Goal: Information Seeking & Learning: Learn about a topic

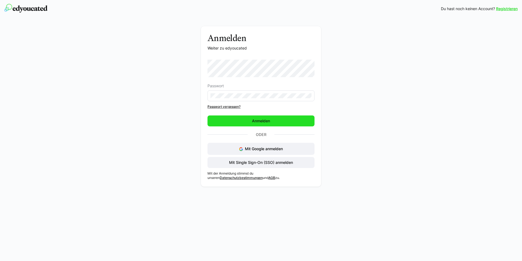
click at [309, 123] on span "Anmelden" at bounding box center [261, 120] width 107 height 11
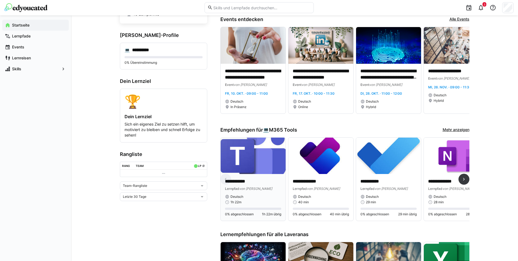
scroll to position [55, 0]
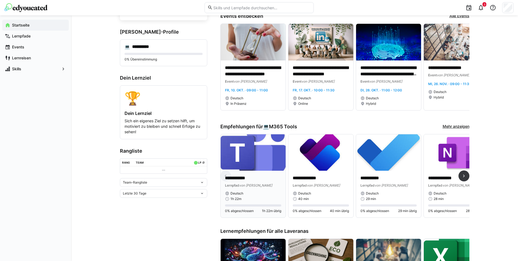
click at [247, 162] on img at bounding box center [253, 152] width 65 height 37
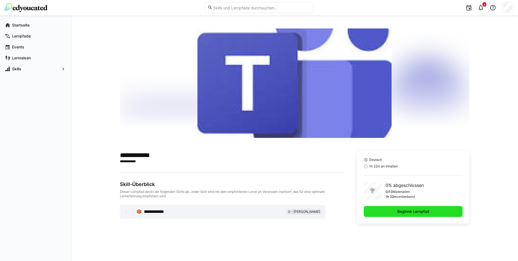
click at [387, 214] on span "Beginne Lernpfad" at bounding box center [413, 211] width 99 height 11
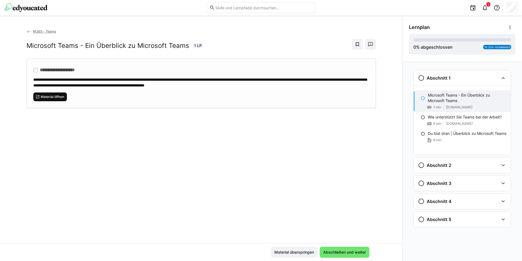
click at [57, 97] on span "Material öffnen" at bounding box center [52, 97] width 25 height 4
click at [346, 254] on span "Abschließen und weiter" at bounding box center [345, 251] width 44 height 5
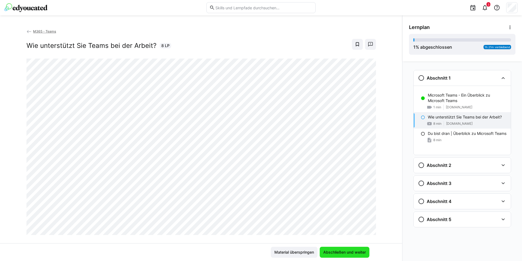
click at [334, 252] on span "Abschließen und weiter" at bounding box center [345, 251] width 44 height 5
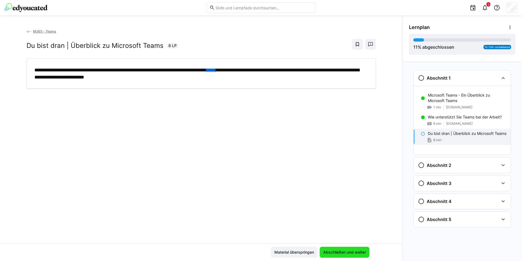
click at [331, 252] on span "Abschließen und weiter" at bounding box center [345, 251] width 44 height 5
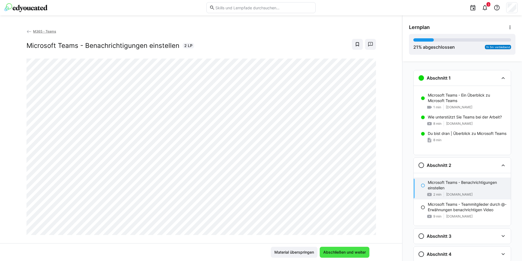
click at [355, 251] on span "Abschließen und weiter" at bounding box center [345, 251] width 44 height 5
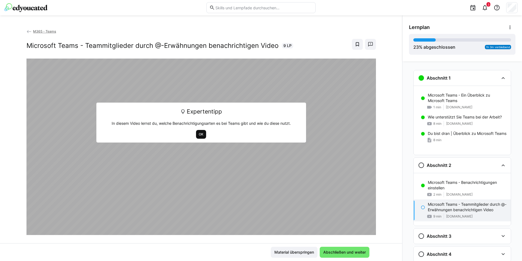
click at [201, 130] on span "OK" at bounding box center [201, 134] width 10 height 9
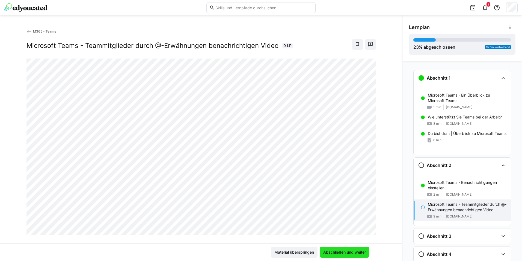
click at [342, 253] on span "Abschließen und weiter" at bounding box center [345, 251] width 44 height 5
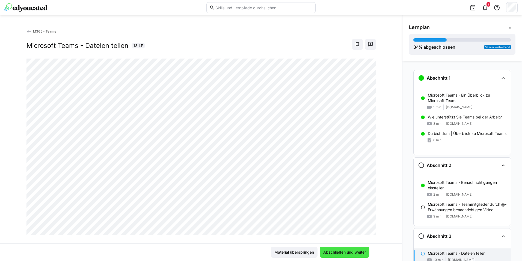
scroll to position [36, 0]
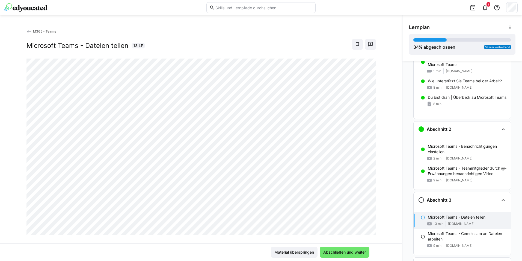
click at [320, 246] on button "Abschließen und weiter" at bounding box center [345, 251] width 50 height 11
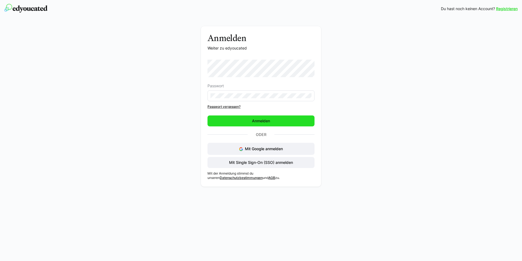
click at [244, 123] on span "Anmelden" at bounding box center [261, 120] width 107 height 11
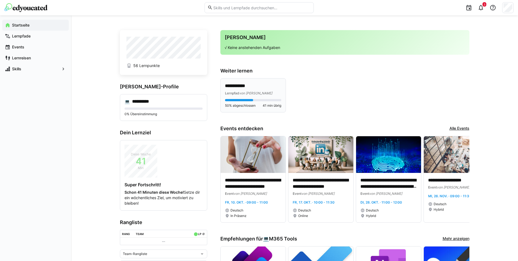
click at [259, 87] on p "**********" at bounding box center [253, 86] width 56 height 6
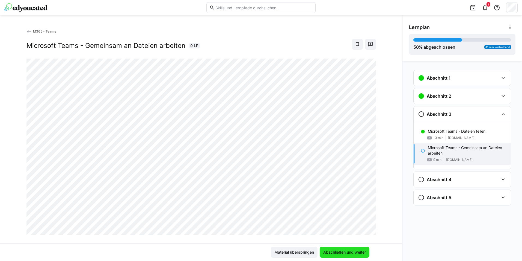
click at [343, 249] on span "Abschließen und weiter" at bounding box center [345, 251] width 50 height 11
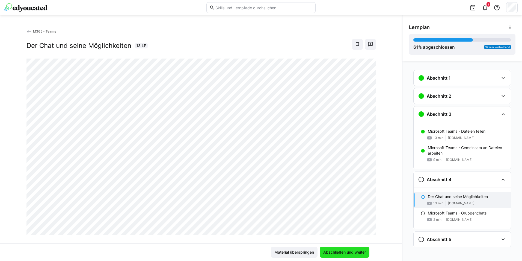
click at [330, 253] on span "Abschließen und weiter" at bounding box center [345, 251] width 44 height 5
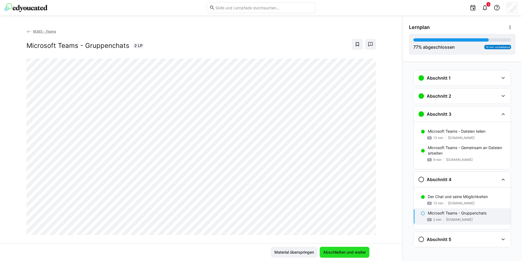
click at [332, 253] on span "Abschließen und weiter" at bounding box center [345, 251] width 44 height 5
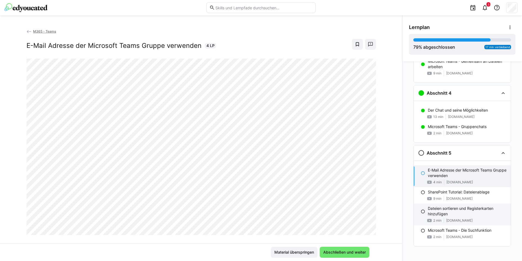
scroll to position [89, 0]
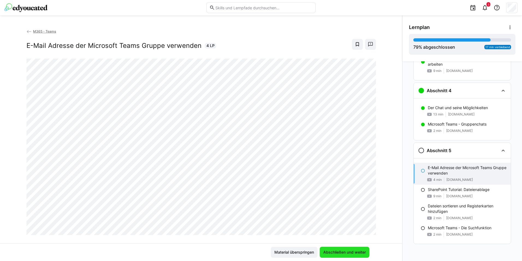
click at [341, 249] on span "Abschließen und weiter" at bounding box center [345, 251] width 50 height 11
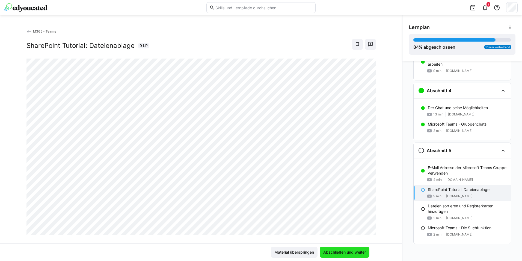
click at [331, 249] on span "Abschließen und weiter" at bounding box center [345, 251] width 50 height 11
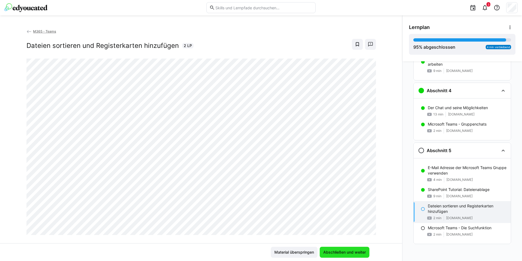
click at [333, 251] on span "Abschließen und weiter" at bounding box center [345, 251] width 44 height 5
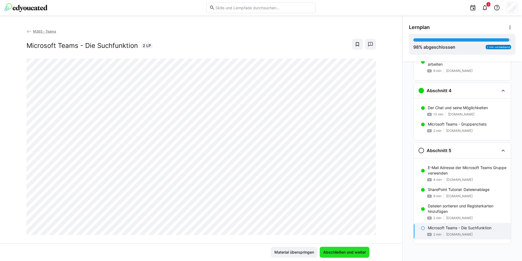
click at [349, 254] on span "Abschließen und weiter" at bounding box center [345, 251] width 44 height 5
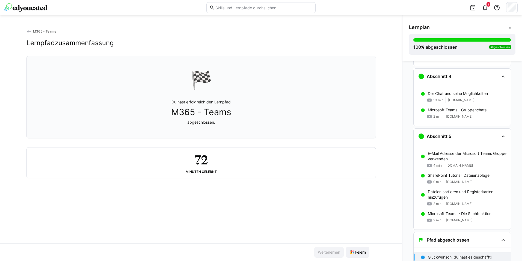
scroll to position [107, 0]
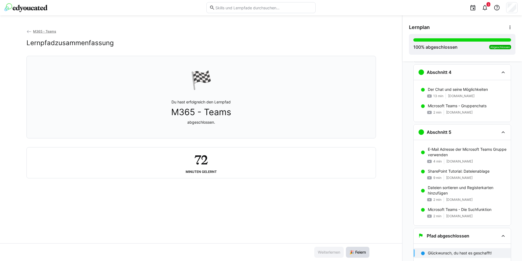
click at [352, 253] on span "🎉 Feiern" at bounding box center [358, 251] width 18 height 5
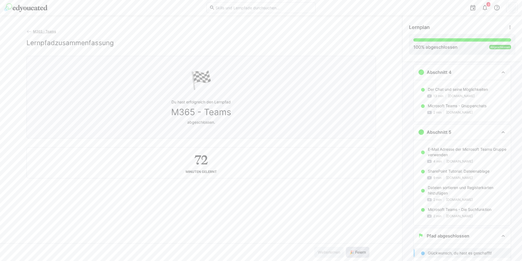
click at [352, 252] on span "🎉 Feiern" at bounding box center [358, 251] width 18 height 5
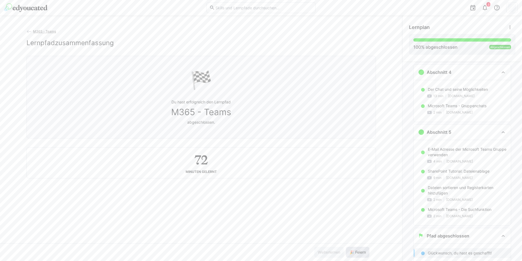
click at [352, 252] on span "🎉 Feiern" at bounding box center [358, 251] width 18 height 5
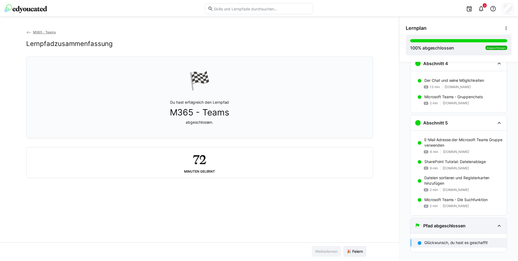
scroll to position [126, 0]
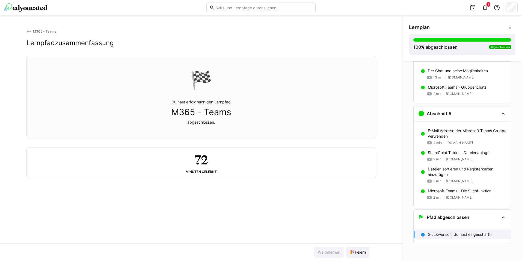
click at [387, 131] on div "M365 - Teams Lernpfadzusammenfassung 🏁 Du hast erfolgreich den Lernpfad M365 - …" at bounding box center [201, 135] width 402 height 214
click at [26, 31] on eds-icon at bounding box center [28, 31] width 5 height 5
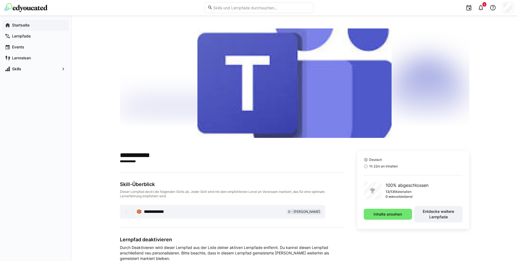
click at [24, 22] on div "Startseite" at bounding box center [35, 25] width 67 height 11
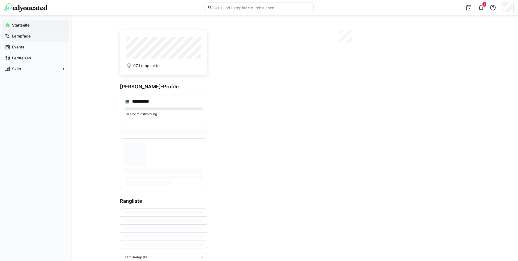
click at [24, 40] on div "Lernpfade" at bounding box center [35, 36] width 67 height 11
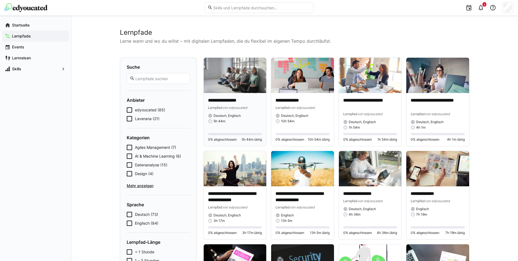
click at [252, 83] on img at bounding box center [235, 75] width 63 height 35
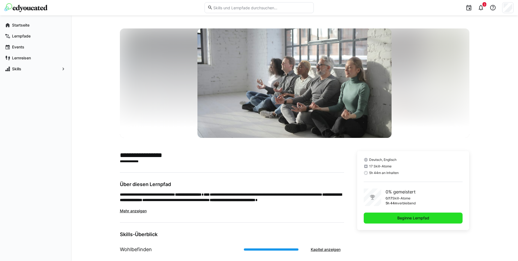
click at [384, 217] on span "Beginne Lernpfad" at bounding box center [413, 217] width 99 height 11
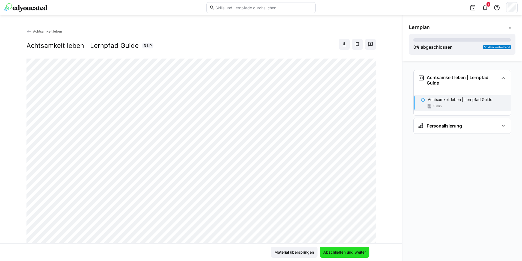
click at [343, 250] on span "Abschließen und weiter" at bounding box center [345, 251] width 44 height 5
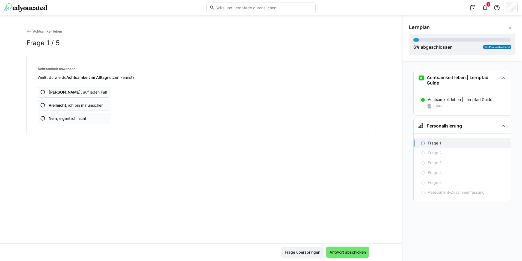
click at [81, 91] on app-assessment-question-radio "Ja , auf jeden Fall" at bounding box center [74, 92] width 73 height 11
click at [61, 95] on app-assessment-question-radio "Ja , auf jeden Fall" at bounding box center [74, 92] width 73 height 11
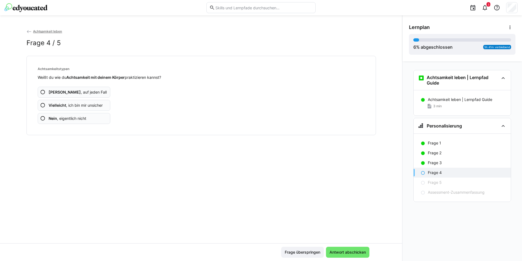
click at [61, 95] on app-assessment-question-radio "Ja , auf jeden Fall" at bounding box center [74, 92] width 73 height 11
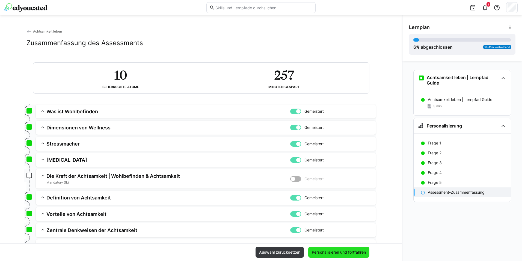
click at [325, 252] on span "Personalisieren und fortfahren" at bounding box center [339, 251] width 56 height 5
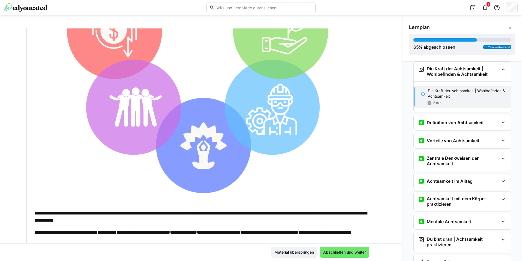
scroll to position [272, 0]
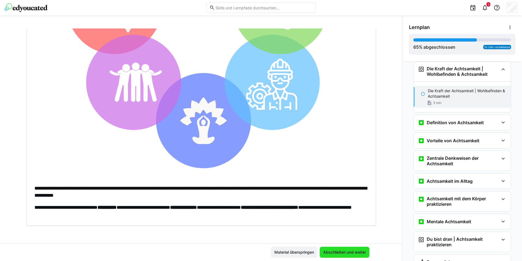
click at [331, 248] on span "Abschließen und weiter" at bounding box center [345, 251] width 50 height 11
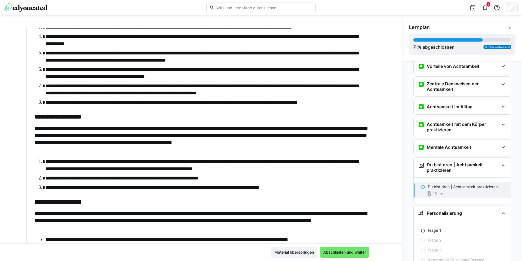
scroll to position [273, 0]
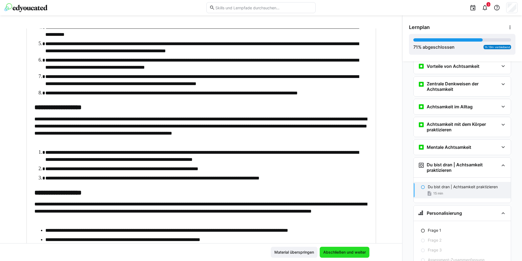
click at [320, 249] on span "Abschließen und weiter" at bounding box center [345, 251] width 50 height 11
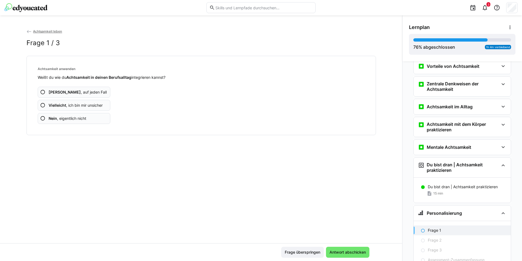
scroll to position [246, 0]
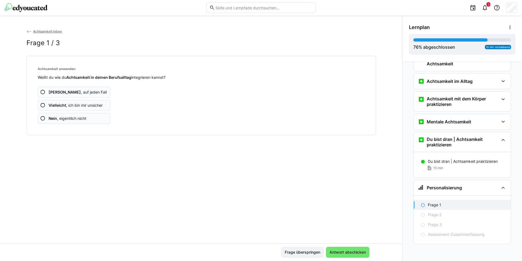
click at [83, 95] on app-assessment-question-radio "Ja , auf jeden Fall" at bounding box center [74, 92] width 73 height 11
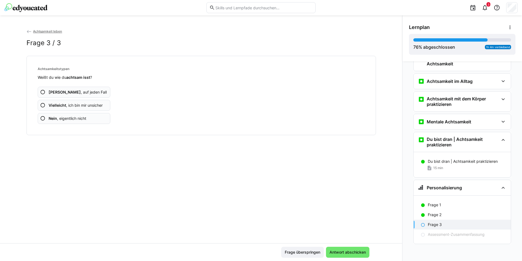
click at [83, 92] on app-assessment-question-radio "Ja , auf jeden Fall" at bounding box center [74, 92] width 73 height 11
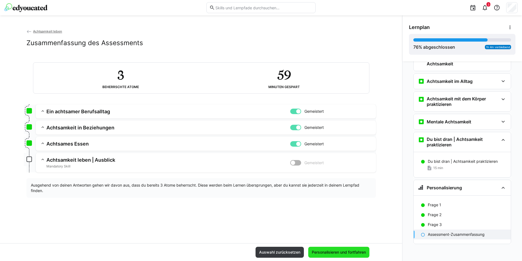
click at [336, 251] on span "Personalisieren und fortfahren" at bounding box center [339, 251] width 56 height 5
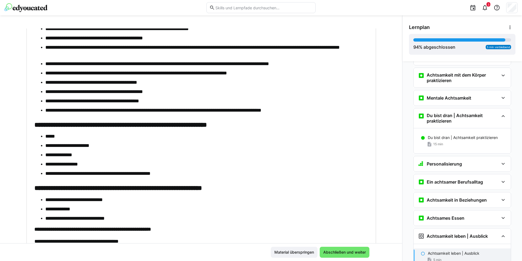
scroll to position [203, 0]
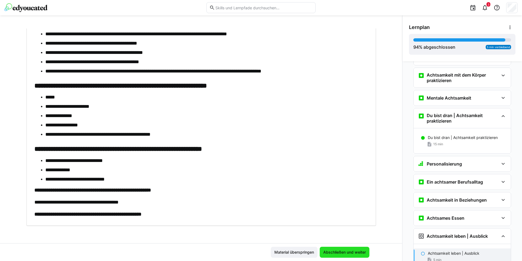
click at [343, 252] on span "Abschließen und weiter" at bounding box center [345, 251] width 44 height 5
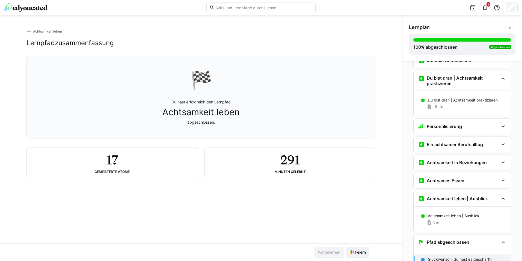
scroll to position [314, 0]
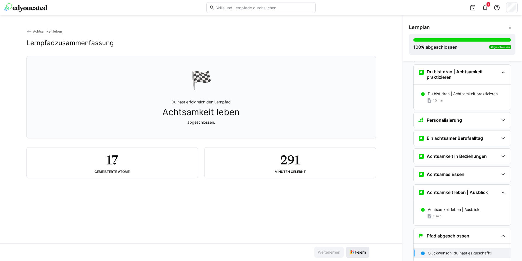
click at [349, 252] on span "🎉 Feiern" at bounding box center [358, 251] width 18 height 5
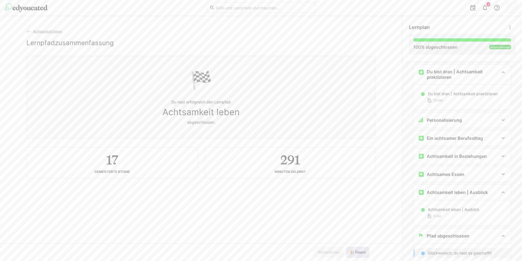
click at [349, 252] on span "🎉 Feiern" at bounding box center [358, 251] width 18 height 5
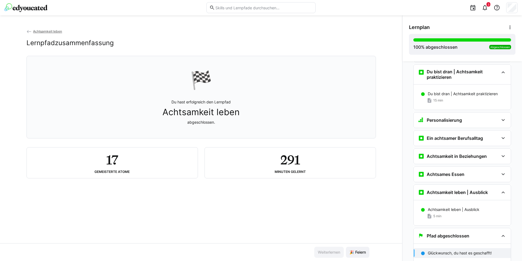
click at [33, 28] on app-back-navigation "Achtsamkeit leben" at bounding box center [201, 31] width 350 height 6
click at [33, 31] on span "Achtsamkeit leben" at bounding box center [47, 31] width 29 height 4
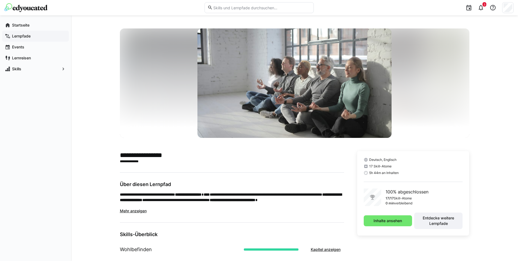
click at [0, 0] on app-navigation-label "Lernpfade" at bounding box center [0, 0] width 0 height 0
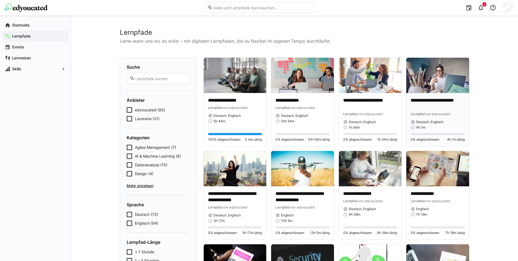
click at [427, 73] on img at bounding box center [438, 75] width 63 height 35
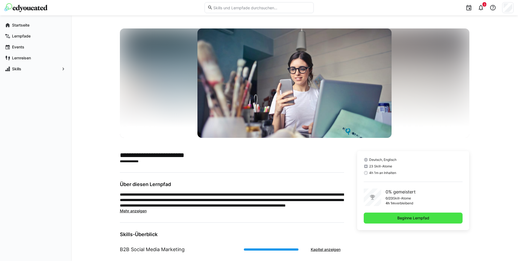
click at [406, 216] on span "Beginne Lernpfad" at bounding box center [414, 217] width 34 height 5
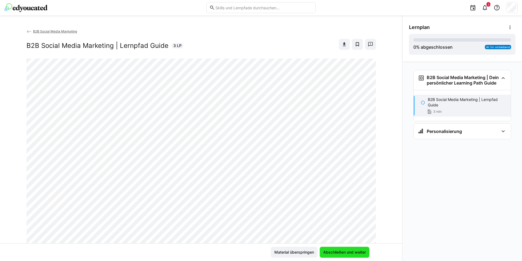
click at [344, 252] on span "Abschließen und weiter" at bounding box center [345, 251] width 44 height 5
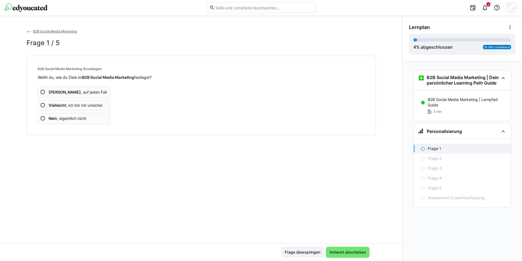
click at [75, 90] on span "Ja , auf jeden Fall" at bounding box center [78, 91] width 58 height 5
click at [58, 88] on app-assessment-question-radio "Ja , auf jeden Fall" at bounding box center [74, 92] width 73 height 11
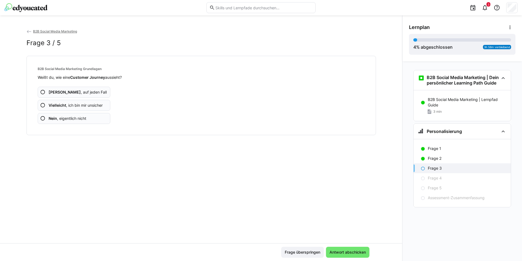
click at [56, 91] on span "Ja , auf jeden Fall" at bounding box center [78, 91] width 58 height 5
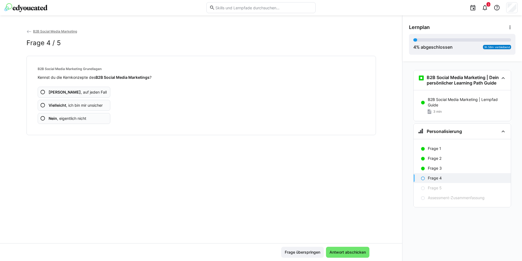
click at [58, 92] on span "Ja , auf jeden Fall" at bounding box center [78, 91] width 58 height 5
click at [60, 96] on app-assessment-question-radio "Ja , auf jeden Fall" at bounding box center [74, 92] width 73 height 11
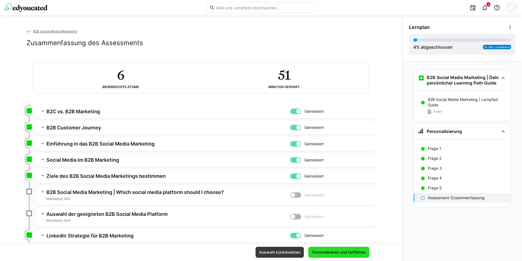
click at [318, 251] on span "Personalisieren und fortfahren" at bounding box center [339, 251] width 56 height 5
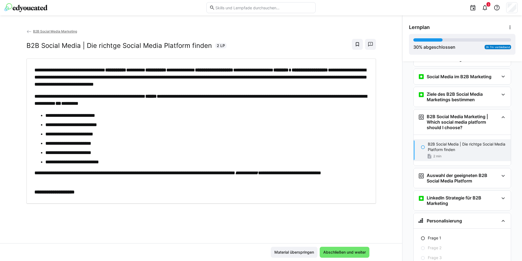
scroll to position [161, 0]
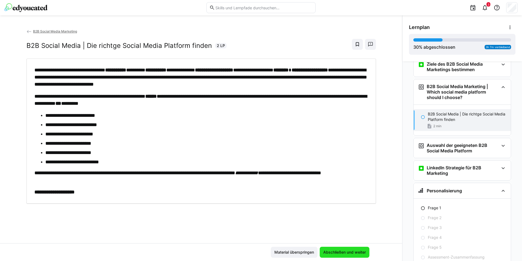
click at [340, 253] on span "Abschließen und weiter" at bounding box center [345, 251] width 44 height 5
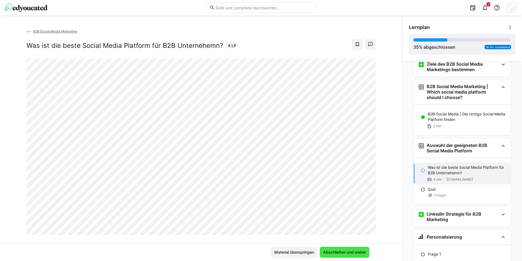
scroll to position [189, 0]
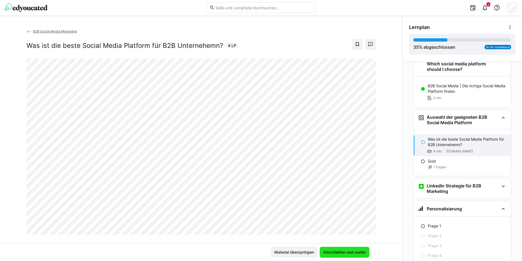
click at [328, 249] on span "Abschließen und weiter" at bounding box center [345, 251] width 44 height 5
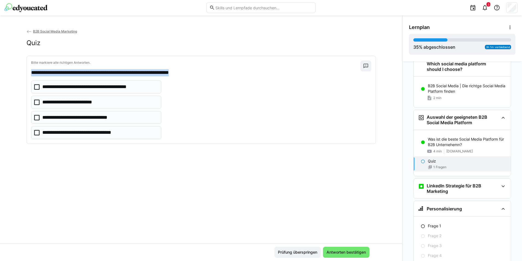
drag, startPoint x: 28, startPoint y: 71, endPoint x: 203, endPoint y: 69, distance: 175.4
click at [203, 69] on div "**********" at bounding box center [201, 99] width 349 height 87
drag, startPoint x: 203, startPoint y: 69, endPoint x: 187, endPoint y: 72, distance: 16.1
copy p "**********"
click at [113, 87] on p "**********" at bounding box center [99, 86] width 115 height 7
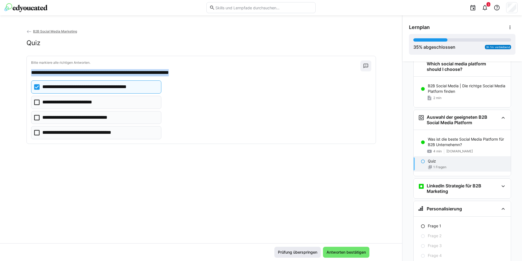
click at [331, 251] on span "Antworten bestätigen" at bounding box center [346, 251] width 41 height 5
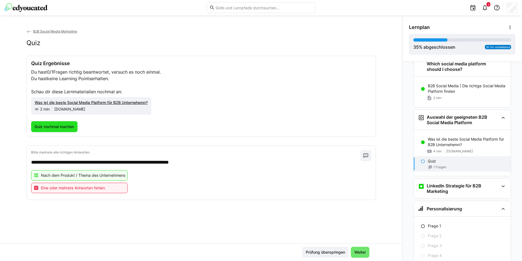
click at [54, 127] on span "Quiz nochmal machen" at bounding box center [54, 126] width 41 height 5
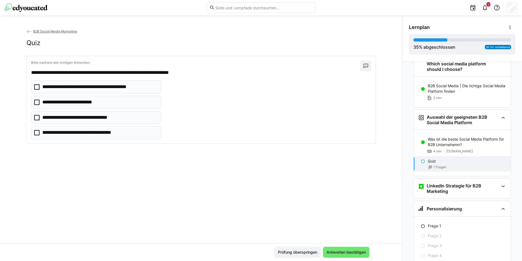
click at [70, 88] on p "**********" at bounding box center [99, 86] width 115 height 7
click at [76, 136] on p "**********" at bounding box center [84, 132] width 85 height 7
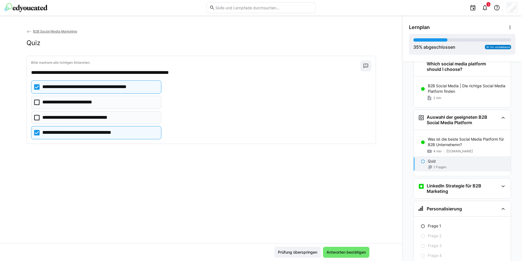
click at [76, 104] on p "**********" at bounding box center [74, 102] width 65 height 7
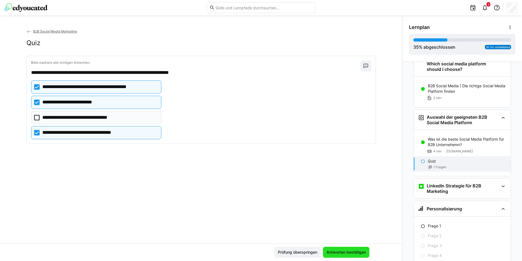
click at [340, 252] on span "Antworten bestätigen" at bounding box center [346, 251] width 41 height 5
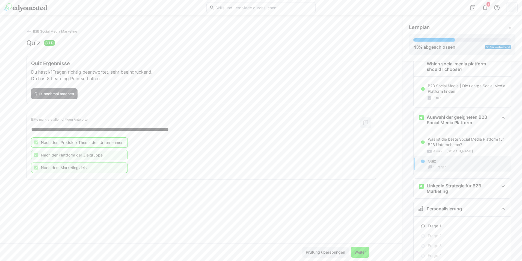
click at [361, 249] on span "Weiter" at bounding box center [360, 251] width 19 height 11
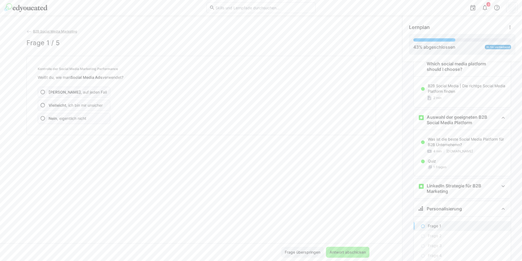
scroll to position [235, 0]
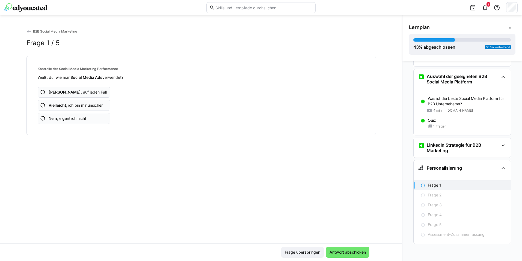
click at [88, 92] on app-assessment-question-radio "Ja , auf jeden Fall" at bounding box center [74, 92] width 73 height 11
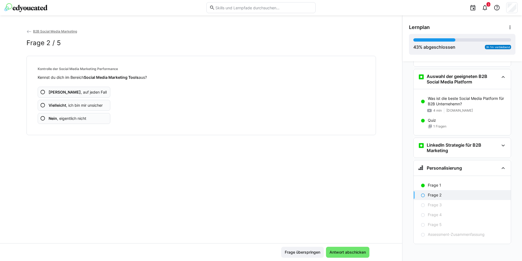
drag, startPoint x: 79, startPoint y: 84, endPoint x: 78, endPoint y: 90, distance: 6.2
click at [78, 87] on div "Ja , auf jeden Fall Vielleicht , ich bin mir unsicher Nein , eigentlich nicht" at bounding box center [201, 102] width 327 height 44
click at [78, 90] on span "Ja , auf jeden Fall" at bounding box center [78, 91] width 58 height 5
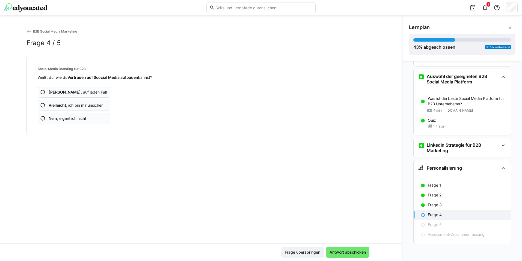
click at [78, 90] on span "Ja , auf jeden Fall" at bounding box center [78, 91] width 58 height 5
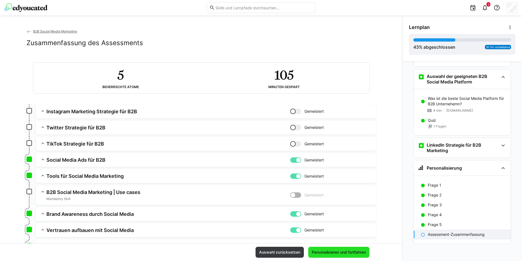
click at [339, 247] on span "Personalisieren und fortfahren" at bounding box center [338, 251] width 61 height 11
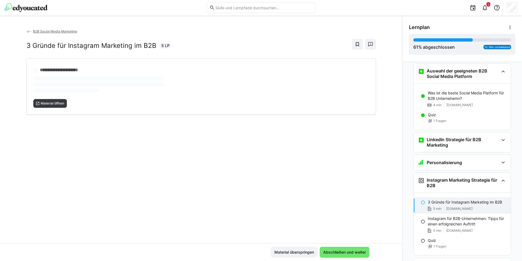
scroll to position [352, 0]
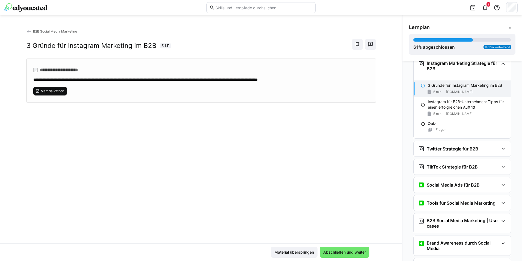
click at [51, 89] on span "Material öffnen" at bounding box center [52, 91] width 25 height 4
click at [354, 254] on span "Abschließen und weiter" at bounding box center [345, 251] width 44 height 5
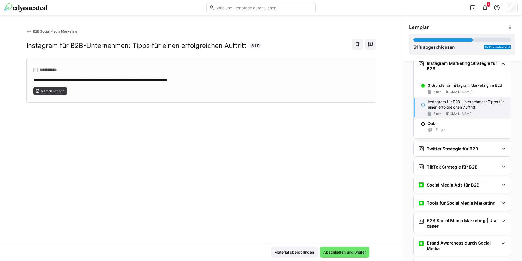
click at [48, 95] on div "**********" at bounding box center [201, 80] width 350 height 44
click at [344, 250] on span "Abschließen und weiter" at bounding box center [345, 251] width 44 height 5
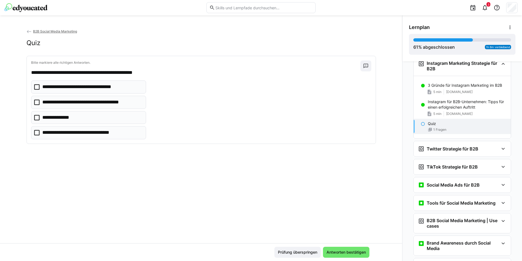
click at [88, 102] on p "**********" at bounding box center [92, 102] width 100 height 7
click at [82, 118] on eds-checkbox "**********" at bounding box center [88, 117] width 115 height 13
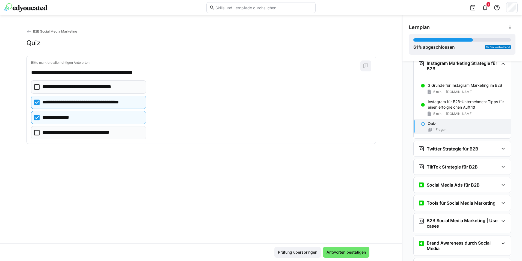
click at [89, 132] on p "**********" at bounding box center [84, 132] width 85 height 7
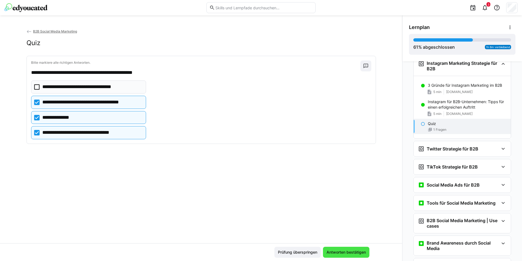
click at [337, 246] on span "Antworten bestätigen" at bounding box center [346, 251] width 46 height 11
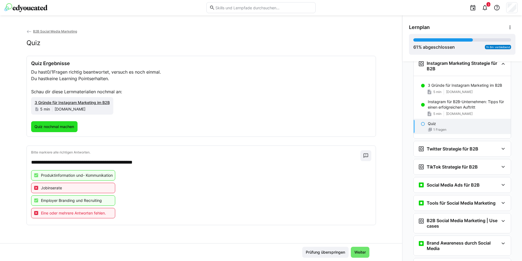
click at [66, 126] on span "Quiz nochmal machen" at bounding box center [54, 126] width 41 height 5
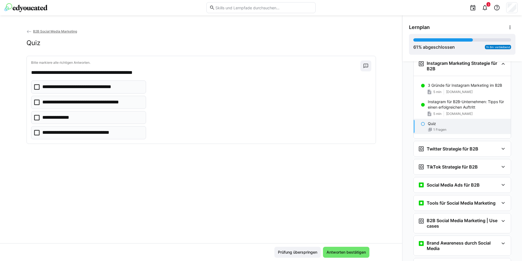
click at [60, 102] on p "**********" at bounding box center [92, 102] width 100 height 7
click at [62, 136] on p "**********" at bounding box center [84, 132] width 85 height 7
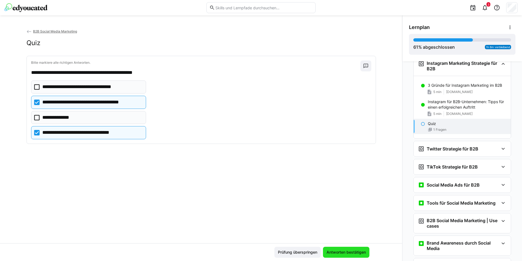
click at [337, 247] on span "Antworten bestätigen" at bounding box center [346, 251] width 46 height 11
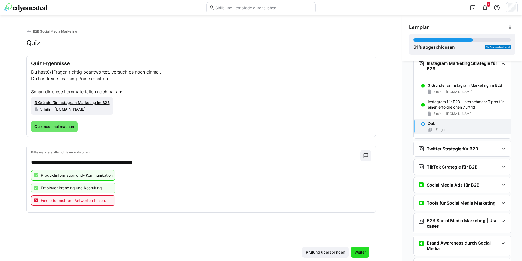
click at [362, 252] on span "Weiter" at bounding box center [360, 251] width 13 height 5
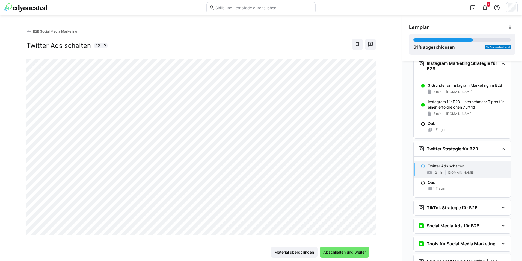
scroll to position [437, 0]
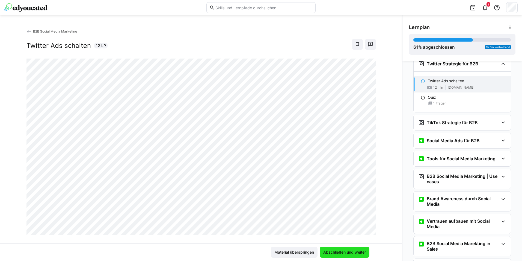
click at [362, 252] on span "Abschließen und weiter" at bounding box center [345, 251] width 44 height 5
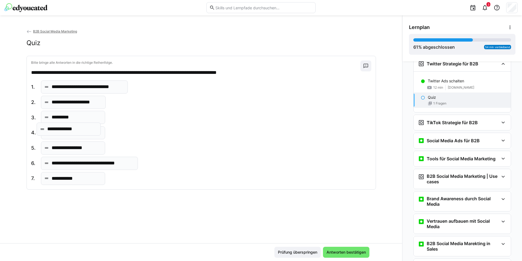
drag, startPoint x: 88, startPoint y: 119, endPoint x: 85, endPoint y: 131, distance: 11.9
drag, startPoint x: 75, startPoint y: 148, endPoint x: 72, endPoint y: 88, distance: 59.9
click at [341, 257] on span "Antworten bestätigen" at bounding box center [346, 251] width 46 height 11
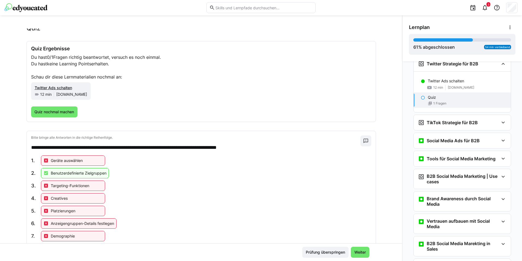
scroll to position [31, 0]
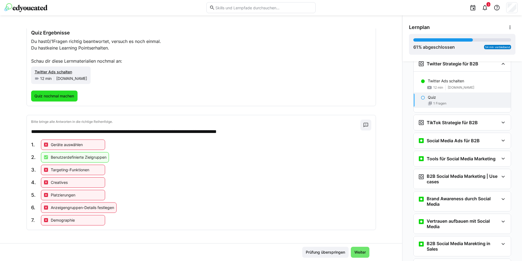
click at [54, 98] on span "Quiz nochmal machen" at bounding box center [54, 95] width 41 height 5
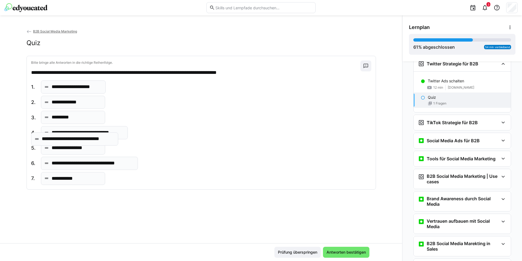
drag, startPoint x: 67, startPoint y: 89, endPoint x: 54, endPoint y: 137, distance: 49.6
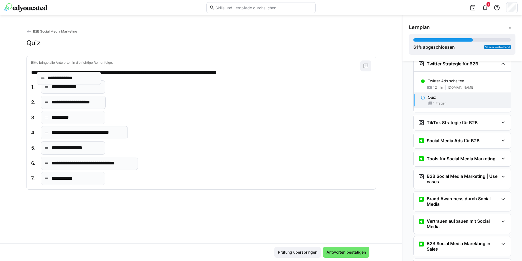
drag, startPoint x: 61, startPoint y: 106, endPoint x: 59, endPoint y: 82, distance: 24.2
drag, startPoint x: 54, startPoint y: 138, endPoint x: 54, endPoint y: 142, distance: 4.2
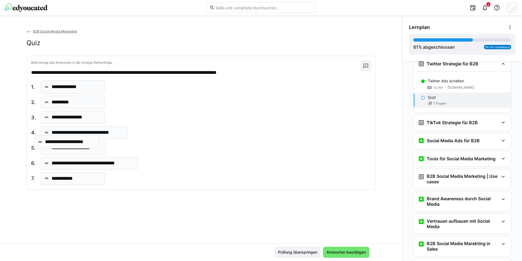
drag, startPoint x: 61, startPoint y: 107, endPoint x: 54, endPoint y: 145, distance: 38.2
drag, startPoint x: 55, startPoint y: 127, endPoint x: 69, endPoint y: 119, distance: 15.9
drag, startPoint x: 74, startPoint y: 107, endPoint x: 68, endPoint y: 131, distance: 25.4
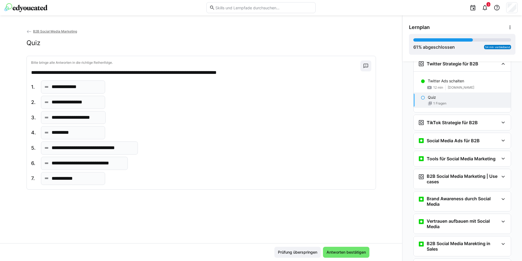
drag, startPoint x: 65, startPoint y: 98, endPoint x: 65, endPoint y: 119, distance: 20.8
drag, startPoint x: 73, startPoint y: 85, endPoint x: 69, endPoint y: 106, distance: 21.8
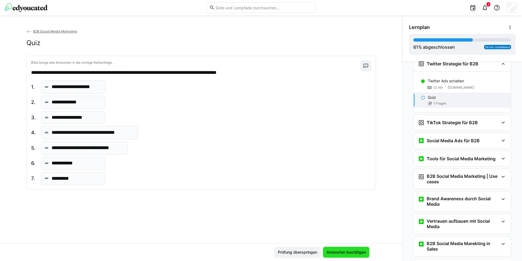
click at [353, 249] on span "Antworten bestätigen" at bounding box center [346, 251] width 41 height 5
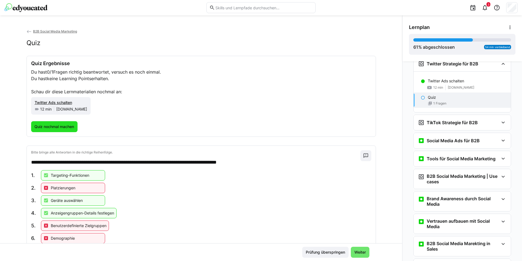
click at [42, 124] on span "Quiz nochmal machen" at bounding box center [54, 126] width 41 height 5
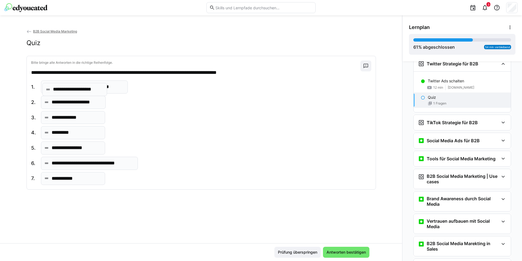
drag, startPoint x: 64, startPoint y: 108, endPoint x: 67, endPoint y: 89, distance: 19.4
drag, startPoint x: 60, startPoint y: 151, endPoint x: 61, endPoint y: 122, distance: 29.8
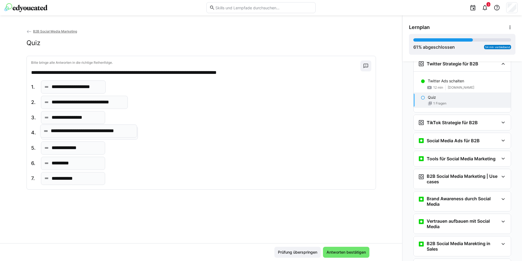
drag, startPoint x: 64, startPoint y: 165, endPoint x: 63, endPoint y: 133, distance: 32.2
drag, startPoint x: 60, startPoint y: 180, endPoint x: 60, endPoint y: 164, distance: 16.4
click at [333, 249] on span "Antworten bestätigen" at bounding box center [346, 251] width 46 height 11
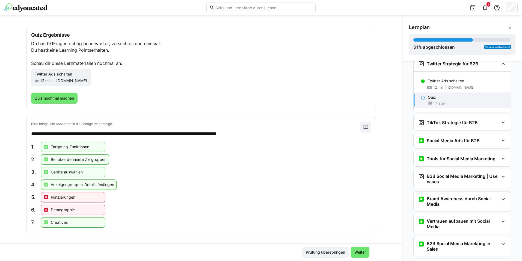
scroll to position [31, 0]
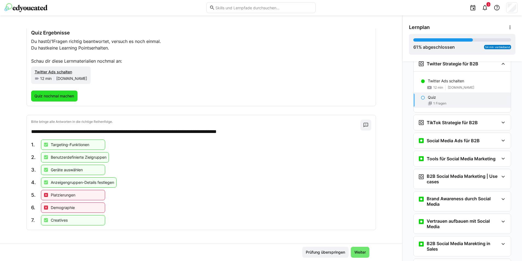
click at [40, 98] on span "Quiz nochmal machen" at bounding box center [54, 95] width 41 height 5
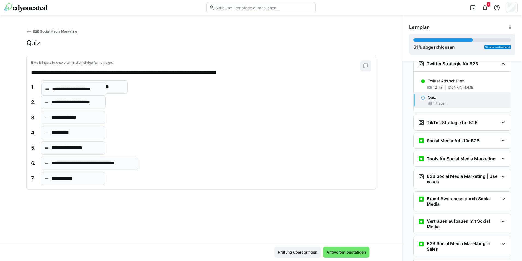
drag, startPoint x: 58, startPoint y: 108, endPoint x: 61, endPoint y: 91, distance: 16.6
drag, startPoint x: 70, startPoint y: 151, endPoint x: 69, endPoint y: 122, distance: 28.7
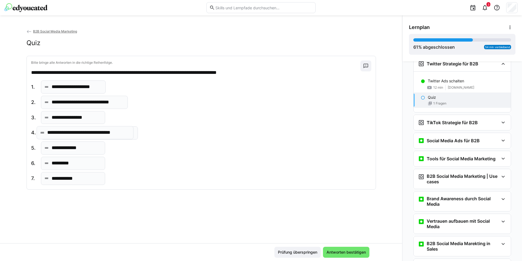
drag, startPoint x: 71, startPoint y: 163, endPoint x: 68, endPoint y: 132, distance: 30.7
drag, startPoint x: 61, startPoint y: 164, endPoint x: 61, endPoint y: 185, distance: 21.6
drag, startPoint x: 63, startPoint y: 164, endPoint x: 62, endPoint y: 150, distance: 14.2
click at [332, 253] on span "Antworten bestätigen" at bounding box center [346, 251] width 41 height 5
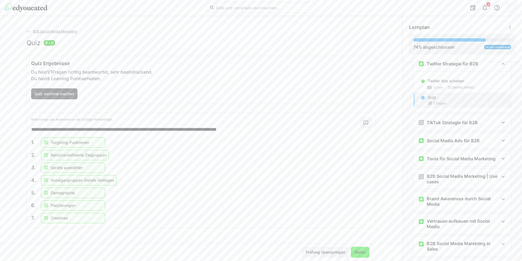
click at [354, 250] on span "Weiter" at bounding box center [360, 251] width 13 height 5
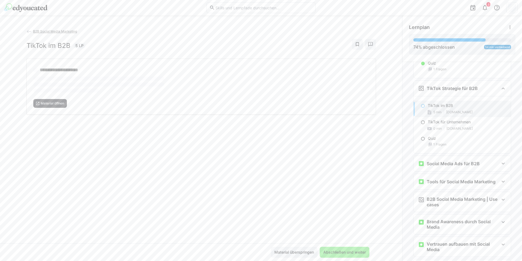
scroll to position [496, 0]
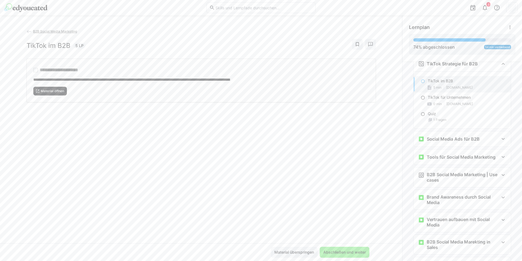
click at [50, 90] on span "Material öffnen" at bounding box center [52, 91] width 25 height 4
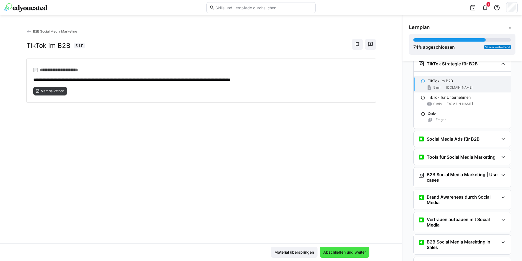
click at [355, 250] on span "Abschließen und weiter" at bounding box center [345, 251] width 44 height 5
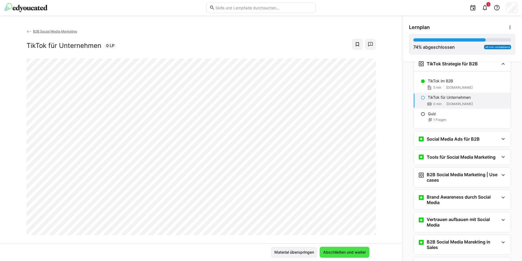
click at [329, 254] on span "Abschließen und weiter" at bounding box center [345, 251] width 44 height 5
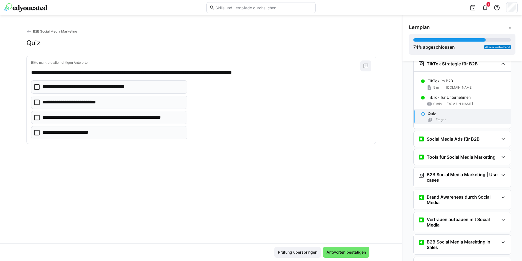
click at [81, 121] on p "**********" at bounding box center [112, 117] width 141 height 7
click at [78, 131] on p "**********" at bounding box center [72, 132] width 60 height 7
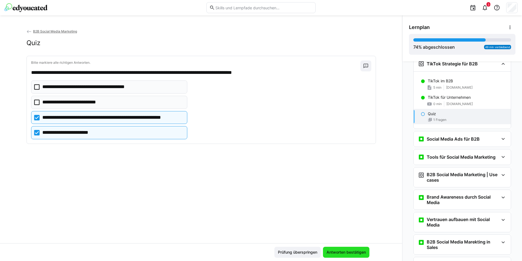
click at [340, 252] on span "Antworten bestätigen" at bounding box center [346, 251] width 41 height 5
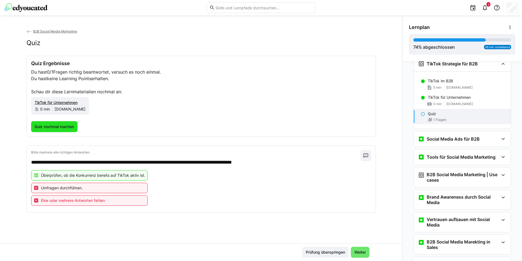
click at [43, 126] on span "Quiz nochmal machen" at bounding box center [54, 126] width 41 height 5
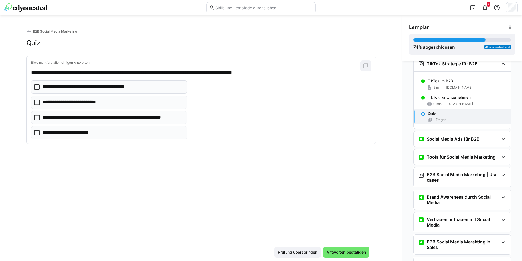
click at [39, 100] on eds-checkbox "**********" at bounding box center [109, 102] width 157 height 13
click at [36, 115] on icon at bounding box center [36, 117] width 5 height 5
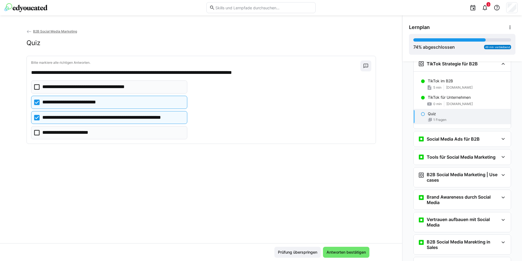
click at [34, 134] on icon at bounding box center [36, 132] width 5 height 5
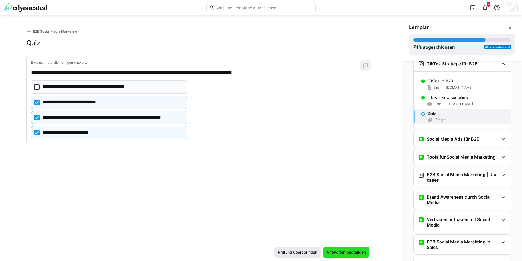
click at [328, 250] on span "Antworten bestätigen" at bounding box center [346, 251] width 41 height 5
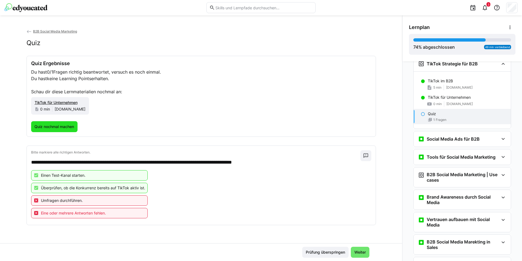
click at [43, 125] on span "Quiz nochmal machen" at bounding box center [54, 126] width 41 height 5
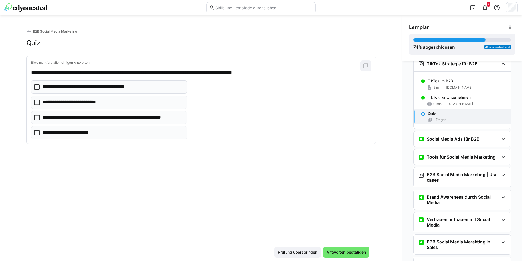
click at [36, 102] on icon at bounding box center [36, 101] width 5 height 5
click at [34, 111] on eds-checkbox "**********" at bounding box center [109, 117] width 157 height 13
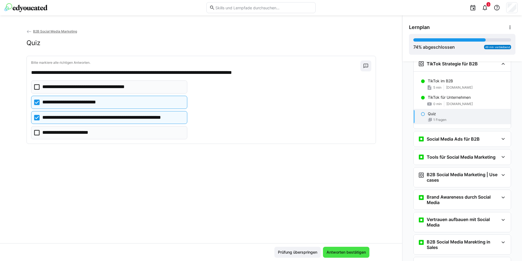
click at [357, 251] on span "Antworten bestätigen" at bounding box center [346, 251] width 41 height 5
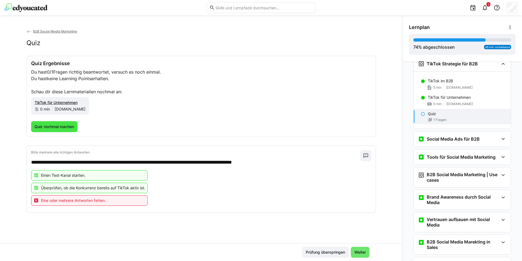
click at [63, 124] on span "Quiz nochmal machen" at bounding box center [54, 126] width 41 height 5
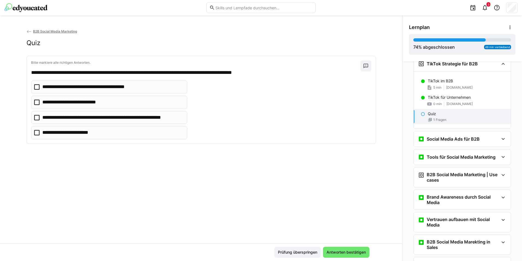
click at [42, 88] on p "**********" at bounding box center [96, 86] width 109 height 7
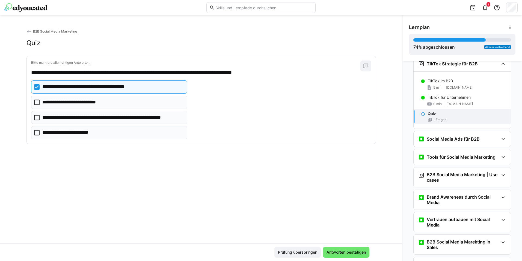
click at [36, 100] on icon at bounding box center [36, 101] width 5 height 5
click at [35, 117] on icon at bounding box center [36, 117] width 5 height 5
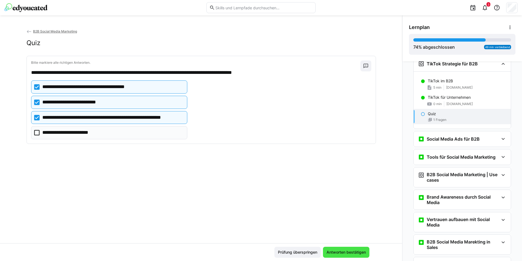
click at [343, 256] on span "Antworten bestätigen" at bounding box center [346, 251] width 46 height 11
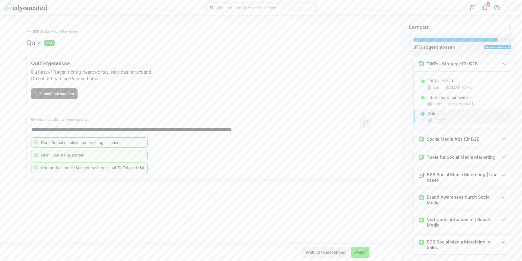
click at [354, 254] on span "Weiter" at bounding box center [360, 251] width 13 height 5
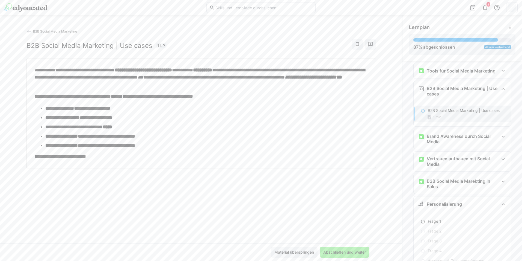
scroll to position [588, 0]
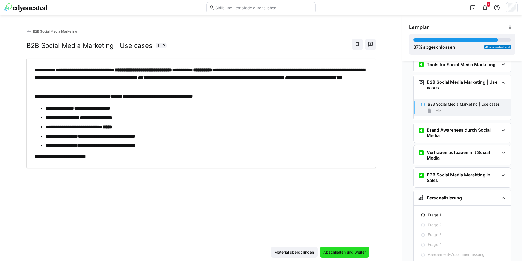
click at [324, 249] on span "Abschließen und weiter" at bounding box center [345, 251] width 44 height 5
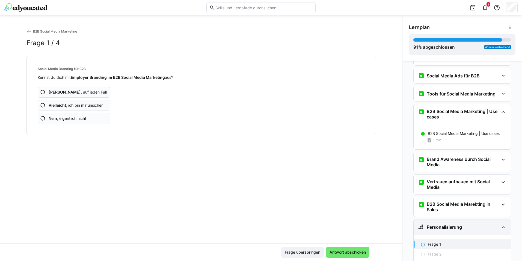
scroll to position [614, 0]
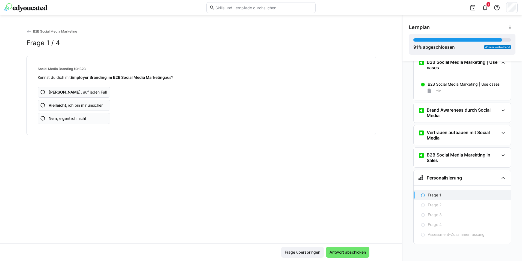
click at [45, 90] on app-assessment-question-radio "Ja , auf jeden Fall" at bounding box center [74, 92] width 73 height 11
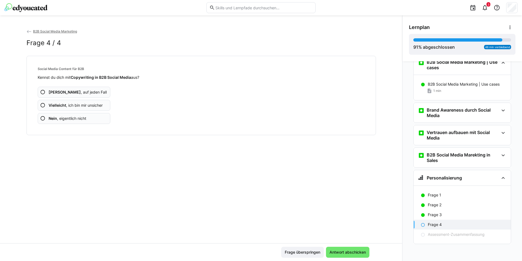
click at [45, 90] on app-assessment-question-radio "Ja , auf jeden Fall" at bounding box center [74, 92] width 73 height 11
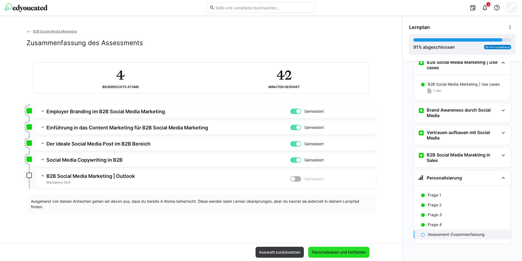
click at [349, 252] on span "Personalisieren und fortfahren" at bounding box center [339, 251] width 56 height 5
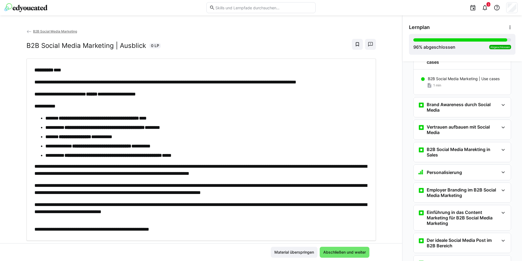
scroll to position [668, 0]
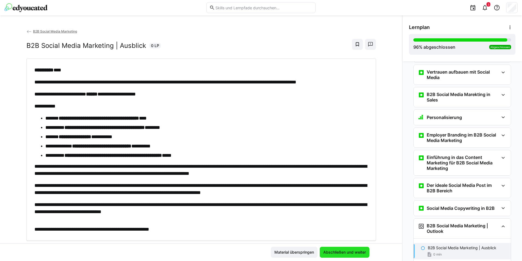
click at [333, 250] on span "Abschließen und weiter" at bounding box center [345, 251] width 44 height 5
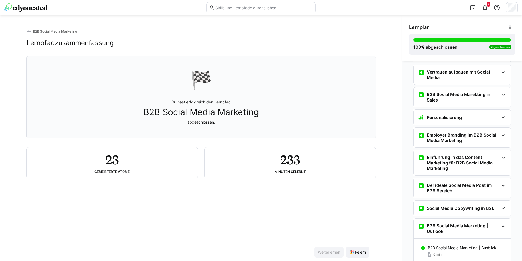
scroll to position [712, 0]
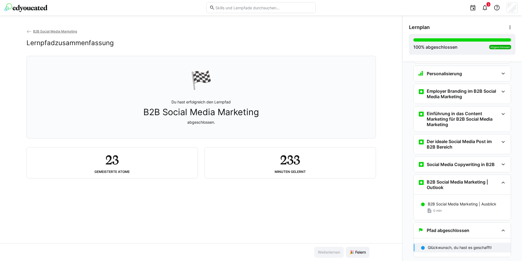
click at [343, 254] on div "Weiterlernen 🎉 Feiern" at bounding box center [341, 251] width 55 height 11
click at [350, 251] on span "🎉 Feiern" at bounding box center [358, 251] width 18 height 5
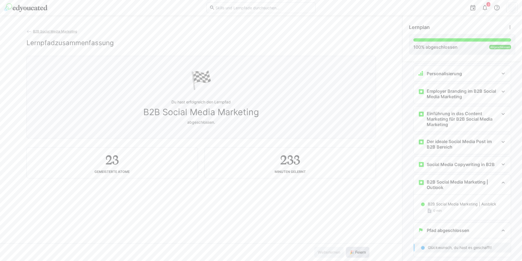
click at [350, 251] on span "🎉 Feiern" at bounding box center [358, 251] width 18 height 5
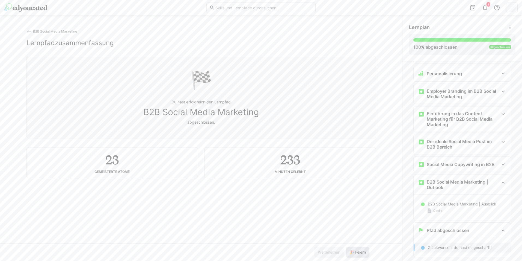
click at [350, 251] on span "🎉 Feiern" at bounding box center [358, 251] width 18 height 5
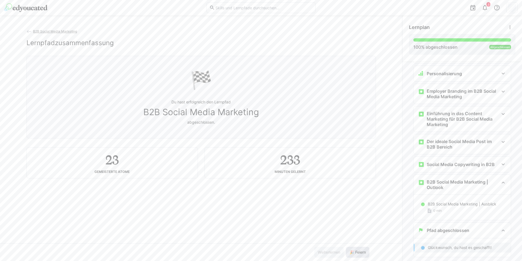
click at [350, 251] on span "🎉 Feiern" at bounding box center [358, 251] width 18 height 5
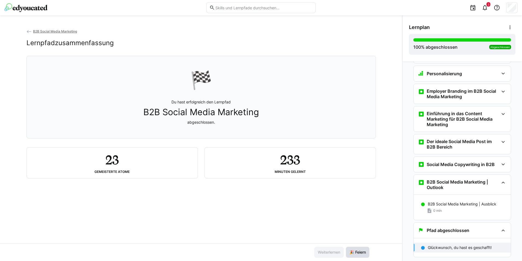
click at [350, 251] on span "🎉 Feiern" at bounding box center [358, 251] width 18 height 5
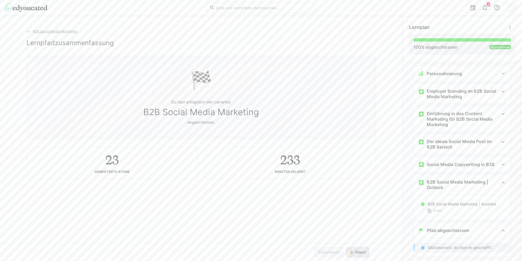
click at [350, 251] on span "🎉 Feiern" at bounding box center [358, 251] width 18 height 5
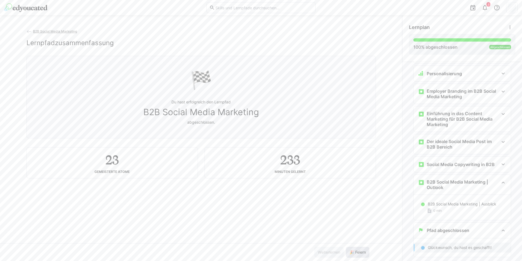
click at [350, 251] on span "🎉 Feiern" at bounding box center [358, 251] width 18 height 5
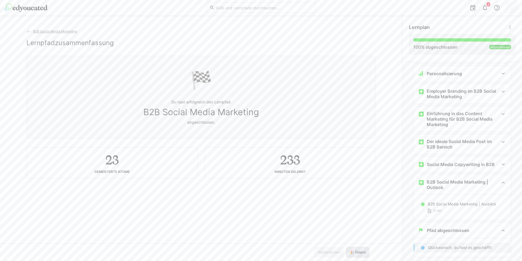
click at [350, 251] on span "🎉 Feiern" at bounding box center [358, 251] width 18 height 5
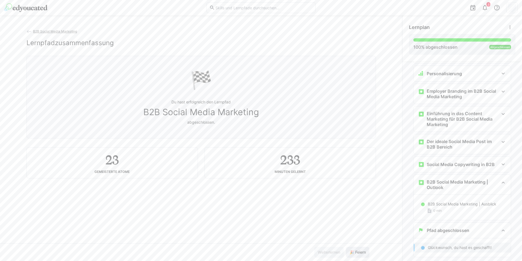
click at [350, 251] on span "🎉 Feiern" at bounding box center [358, 251] width 18 height 5
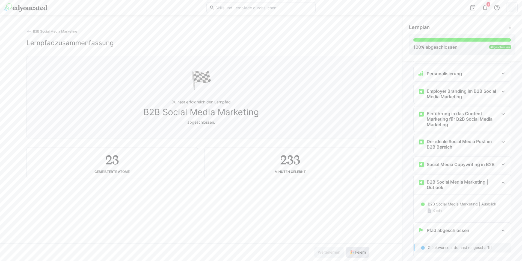
click at [350, 251] on span "🎉 Feiern" at bounding box center [358, 251] width 18 height 5
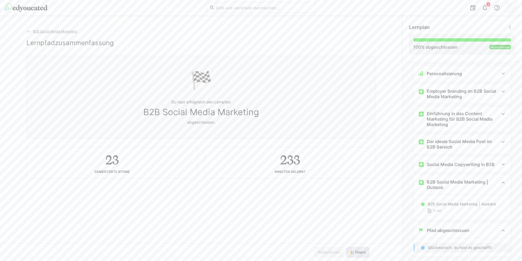
click at [350, 251] on span "🎉 Feiern" at bounding box center [358, 251] width 18 height 5
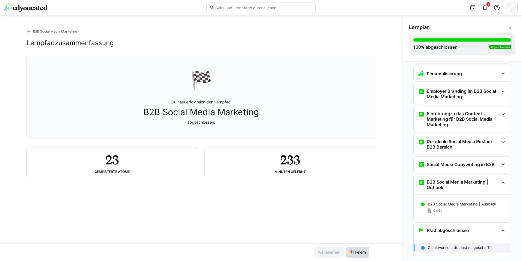
click at [350, 251] on span "🎉 Feiern" at bounding box center [358, 251] width 18 height 5
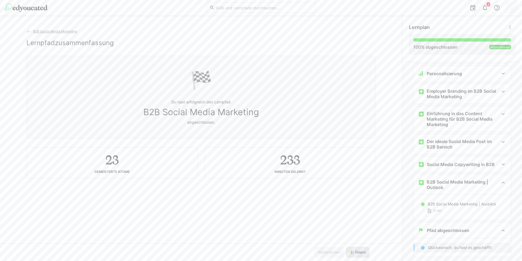
click at [350, 251] on span "🎉 Feiern" at bounding box center [358, 251] width 18 height 5
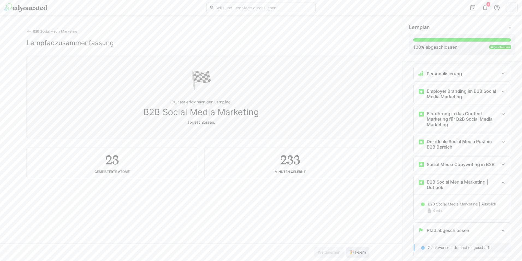
click at [350, 251] on span "🎉 Feiern" at bounding box center [358, 251] width 18 height 5
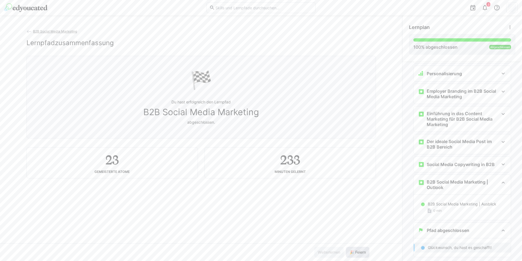
click at [350, 251] on span "🎉 Feiern" at bounding box center [358, 251] width 18 height 5
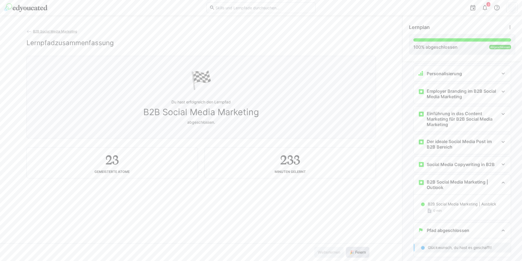
click at [350, 251] on span "🎉 Feiern" at bounding box center [358, 251] width 18 height 5
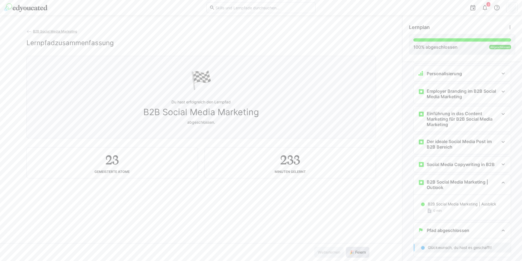
click at [350, 251] on span "🎉 Feiern" at bounding box center [358, 251] width 18 height 5
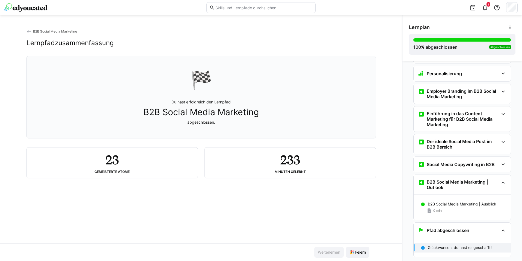
click at [26, 35] on div "B2B Social Media Marketing Lernpfadzusammenfassung" at bounding box center [201, 41] width 350 height 27
click at [28, 30] on eds-icon at bounding box center [28, 31] width 5 height 5
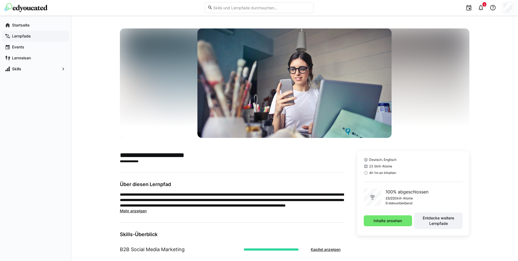
click at [0, 0] on app-navigation-label "Lernpfade" at bounding box center [0, 0] width 0 height 0
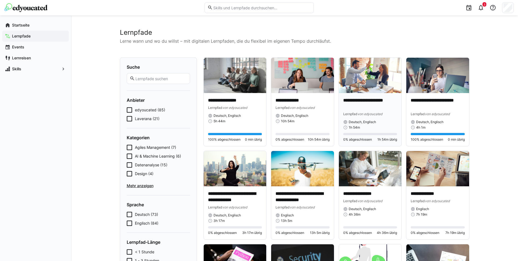
click at [384, 96] on div "**********" at bounding box center [370, 119] width 63 height 53
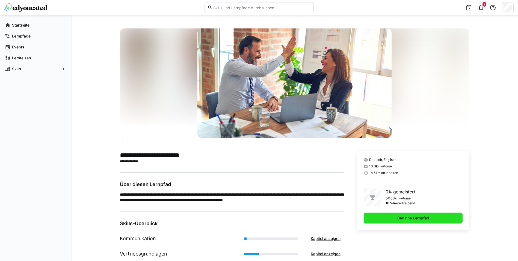
click at [410, 221] on span "Beginne Lernpfad" at bounding box center [413, 217] width 99 height 11
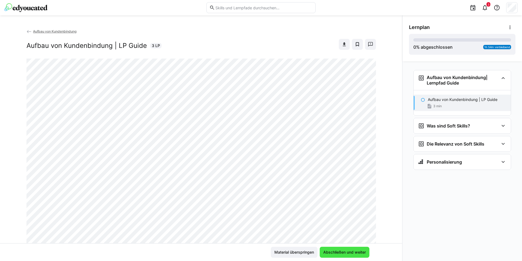
click at [342, 253] on span "Abschließen und weiter" at bounding box center [345, 251] width 44 height 5
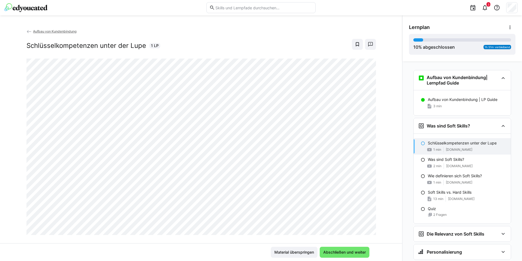
click at [345, 246] on div "Material überspringen Abschließen und weiter" at bounding box center [201, 252] width 402 height 18
click at [341, 249] on span "Abschließen und weiter" at bounding box center [345, 251] width 50 height 11
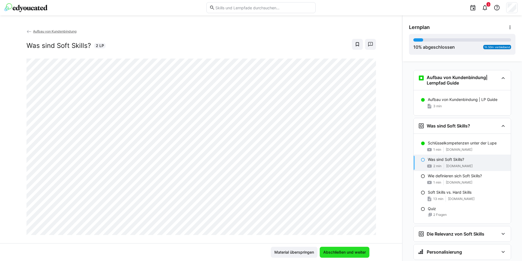
click at [338, 254] on span "Abschließen und weiter" at bounding box center [345, 251] width 44 height 5
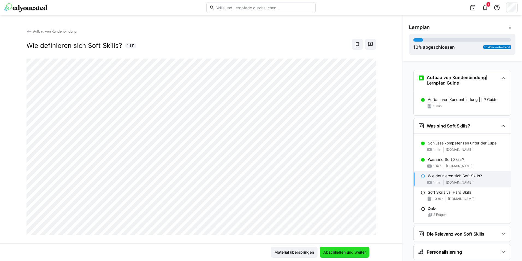
click at [337, 250] on span "Abschließen und weiter" at bounding box center [345, 251] width 44 height 5
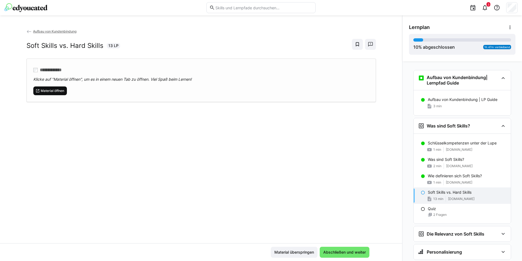
click at [41, 91] on span "Material öffnen" at bounding box center [52, 91] width 25 height 4
click at [331, 255] on span "Abschließen und weiter" at bounding box center [345, 251] width 50 height 11
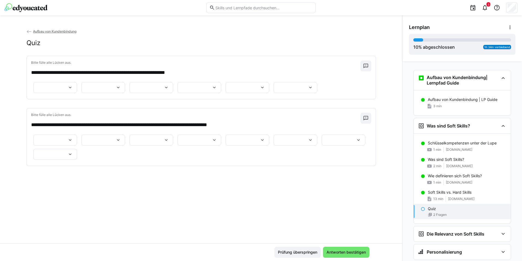
click at [73, 88] on eds-icon at bounding box center [69, 87] width 5 height 5
click at [66, 111] on p "****" at bounding box center [65, 113] width 7 height 5
click at [116, 90] on eds-icon at bounding box center [118, 87] width 5 height 5
click at [94, 127] on span "****" at bounding box center [98, 127] width 44 height 11
click at [164, 90] on eds-icon at bounding box center [166, 87] width 5 height 5
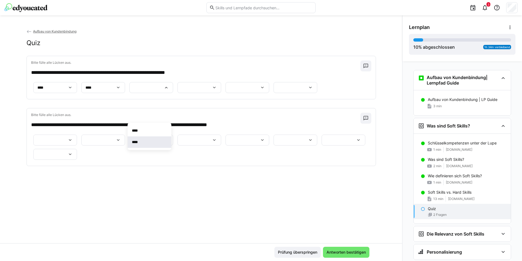
click at [141, 143] on p "****" at bounding box center [136, 141] width 9 height 5
click at [212, 90] on eds-icon at bounding box center [214, 87] width 5 height 5
click at [110, 144] on span "****" at bounding box center [109, 144] width 44 height 11
click at [260, 90] on eds-icon at bounding box center [262, 87] width 5 height 5
click at [99, 154] on span "****" at bounding box center [92, 158] width 44 height 11
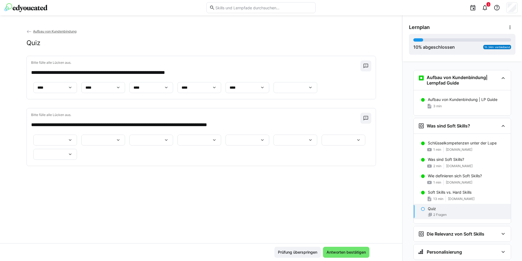
click at [308, 90] on eds-icon at bounding box center [310, 87] width 5 height 5
click at [81, 173] on p "****" at bounding box center [78, 172] width 7 height 5
click at [73, 137] on eds-icon at bounding box center [69, 139] width 5 height 5
click at [82, 152] on p "*******" at bounding box center [75, 153] width 14 height 5
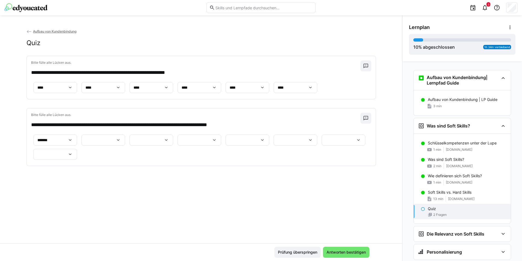
click at [121, 137] on eds-icon at bounding box center [118, 139] width 5 height 5
click at [178, 156] on p "*******" at bounding box center [181, 153] width 13 height 5
click at [164, 141] on eds-icon at bounding box center [166, 139] width 5 height 5
click at [64, 157] on p "******" at bounding box center [66, 155] width 13 height 5
click at [212, 143] on eds-icon at bounding box center [214, 139] width 5 height 5
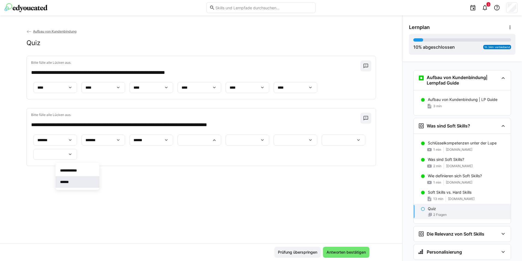
click at [72, 178] on span "******" at bounding box center [78, 181] width 44 height 11
click at [260, 143] on eds-icon at bounding box center [262, 139] width 5 height 5
click at [70, 193] on span "******" at bounding box center [78, 195] width 44 height 11
click at [308, 143] on eds-icon at bounding box center [310, 139] width 5 height 5
click at [68, 198] on p "******" at bounding box center [66, 198] width 13 height 5
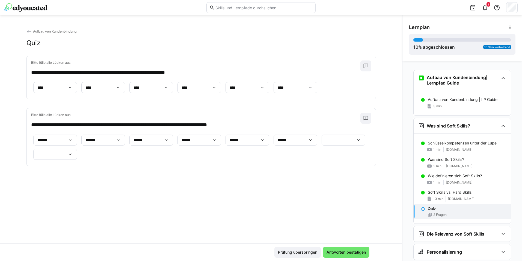
click at [356, 143] on eds-icon at bounding box center [358, 139] width 5 height 5
click at [83, 217] on span "**********" at bounding box center [77, 212] width 44 height 11
click at [77, 160] on div at bounding box center [55, 154] width 44 height 11
click at [77, 226] on span "******" at bounding box center [77, 226] width 44 height 11
click at [326, 251] on span "Antworten bestätigen" at bounding box center [346, 251] width 41 height 5
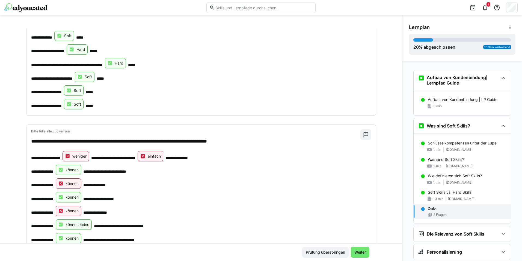
scroll to position [166, 0]
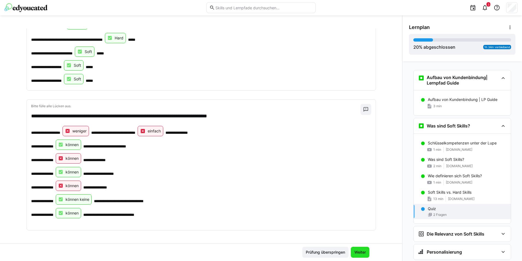
click at [357, 254] on span "Weiter" at bounding box center [360, 251] width 13 height 5
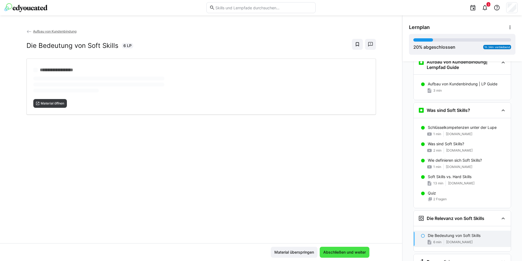
scroll to position [16, 0]
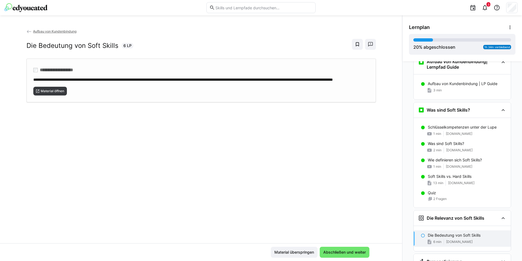
click at [40, 101] on div "**********" at bounding box center [201, 80] width 350 height 44
click at [329, 249] on span "Abschließen und weiter" at bounding box center [345, 251] width 50 height 11
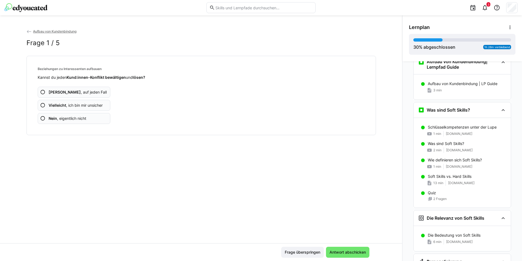
scroll to position [41, 0]
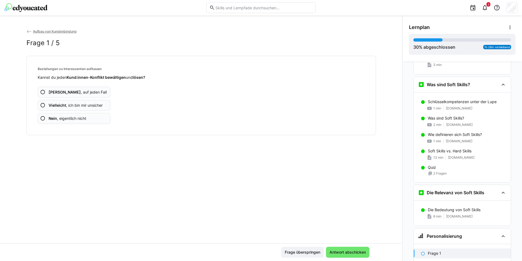
click at [76, 93] on span "Ja , auf jeden Fall" at bounding box center [78, 91] width 58 height 5
click at [73, 88] on app-assessment-question-radio "Ja , auf jeden Fall" at bounding box center [74, 92] width 73 height 11
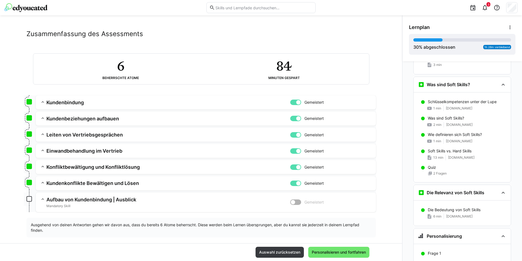
scroll to position [16, 0]
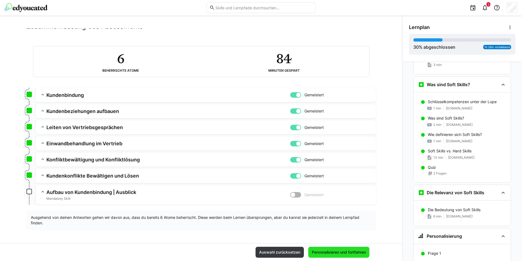
click at [316, 248] on span "Personalisieren und fortfahren" at bounding box center [338, 251] width 61 height 11
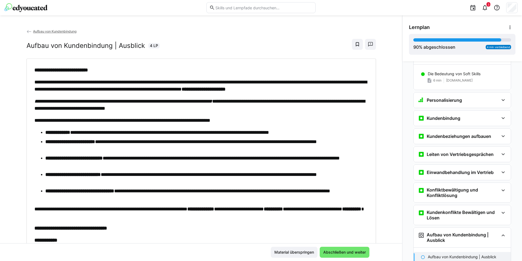
scroll to position [181, 0]
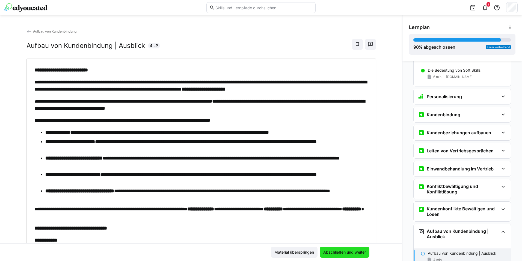
click at [342, 254] on span "Abschließen und weiter" at bounding box center [345, 251] width 44 height 5
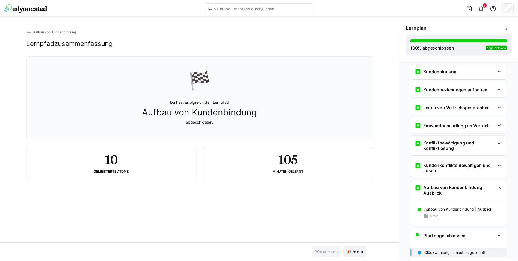
scroll to position [224, 0]
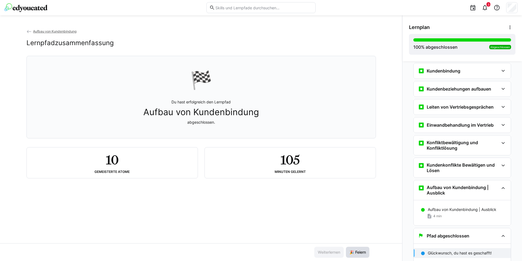
click at [355, 249] on span "🎉 Feiern" at bounding box center [358, 251] width 18 height 5
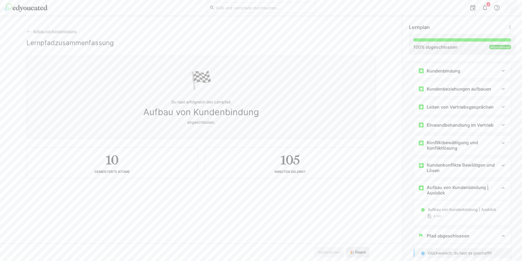
click at [355, 249] on span "🎉 Feiern" at bounding box center [358, 251] width 18 height 5
click at [29, 30] on eds-icon at bounding box center [28, 31] width 5 height 5
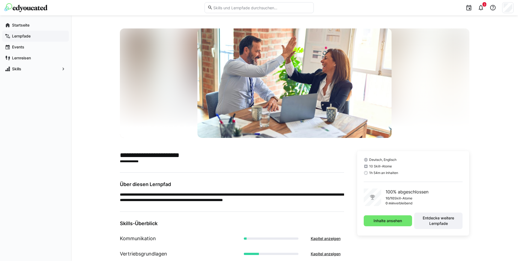
click at [25, 40] on div "Lernpfade" at bounding box center [35, 36] width 67 height 11
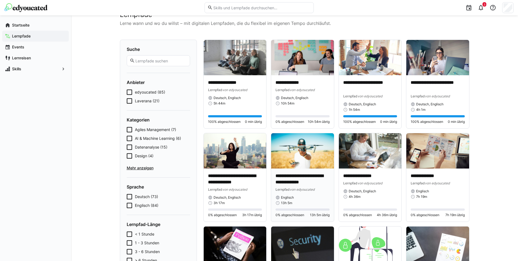
scroll to position [27, 0]
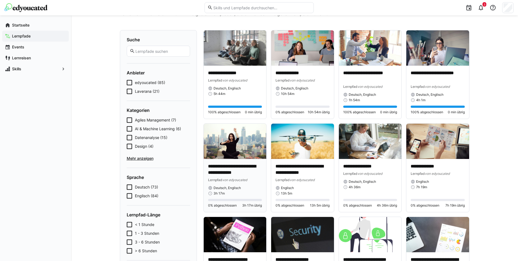
click at [225, 142] on img at bounding box center [235, 140] width 63 height 35
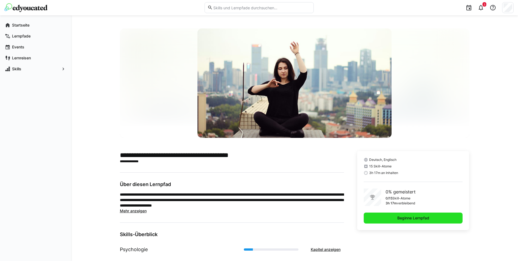
click at [412, 217] on span "Beginne Lernpfad" at bounding box center [414, 217] width 34 height 5
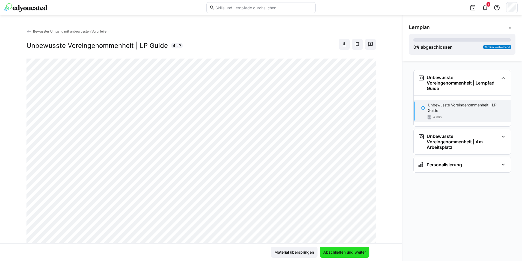
click at [348, 256] on span "Abschließen und weiter" at bounding box center [345, 251] width 50 height 11
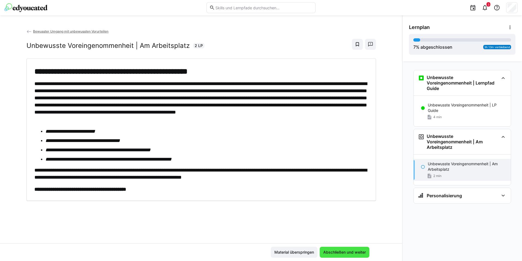
click at [347, 251] on span "Abschließen und weiter" at bounding box center [345, 251] width 44 height 5
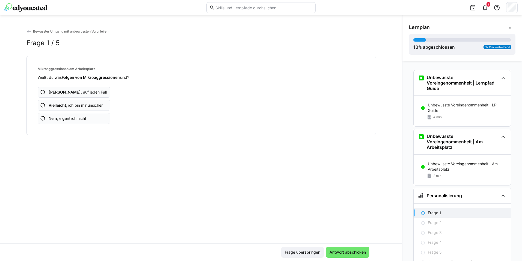
click at [39, 95] on app-assessment-question-radio "Ja , auf jeden Fall" at bounding box center [74, 92] width 73 height 11
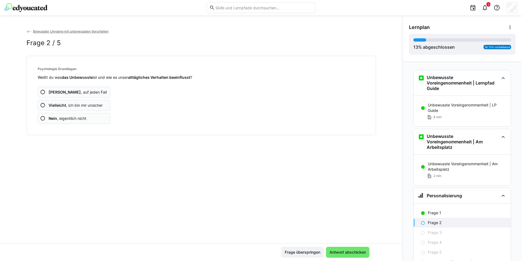
click at [38, 97] on app-assessment-question-radio "Ja , auf jeden Fall" at bounding box center [74, 92] width 73 height 11
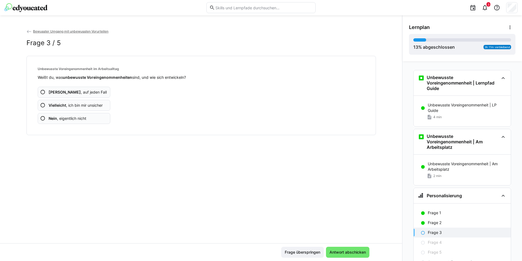
click at [45, 93] on app-assessment-question-radio "Ja , auf jeden Fall" at bounding box center [74, 92] width 73 height 11
click at [69, 94] on span "Ja , auf jeden Fall" at bounding box center [78, 91] width 58 height 5
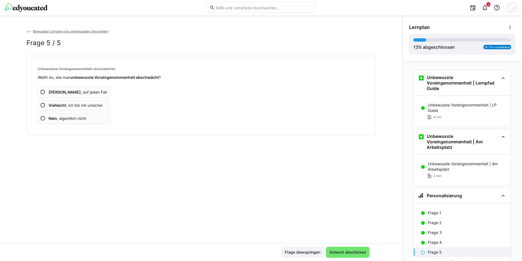
click at [69, 94] on span "Ja , auf jeden Fall" at bounding box center [78, 91] width 58 height 5
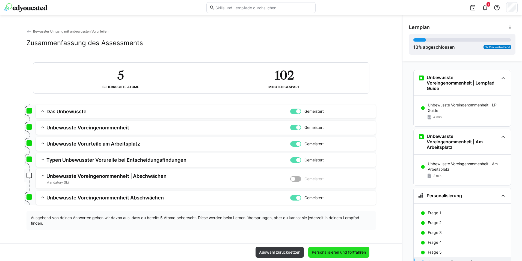
click at [311, 250] on span "Personalisieren und fortfahren" at bounding box center [339, 251] width 56 height 5
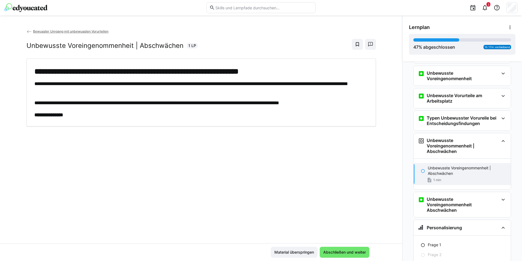
scroll to position [187, 0]
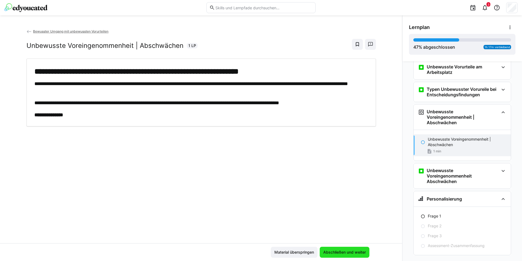
click at [363, 251] on span "Abschließen und weiter" at bounding box center [345, 251] width 44 height 5
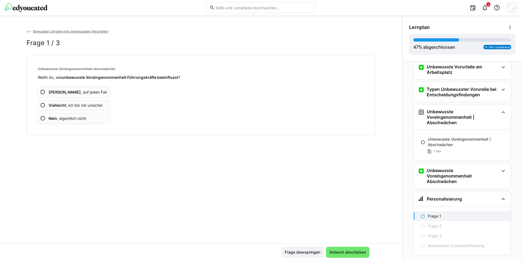
scroll to position [198, 0]
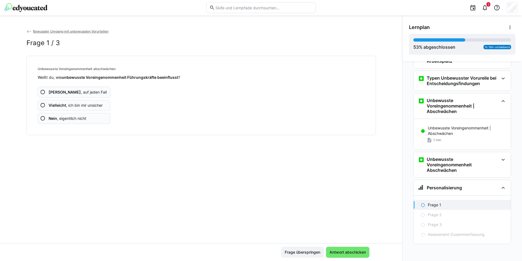
click at [51, 94] on b "[PERSON_NAME]" at bounding box center [65, 92] width 32 height 5
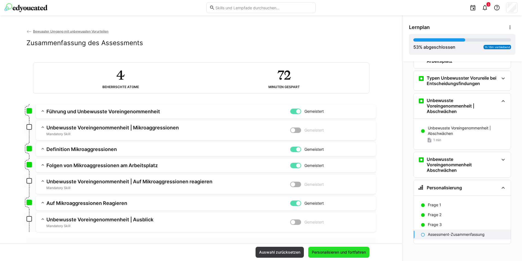
click at [355, 249] on span "Personalisieren und fortfahren" at bounding box center [339, 251] width 56 height 5
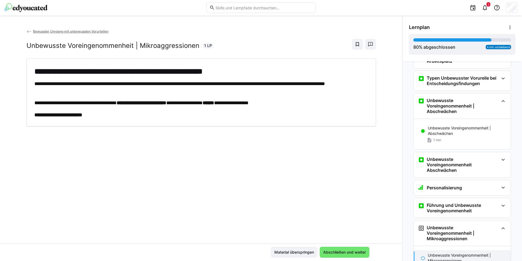
scroll to position [308, 0]
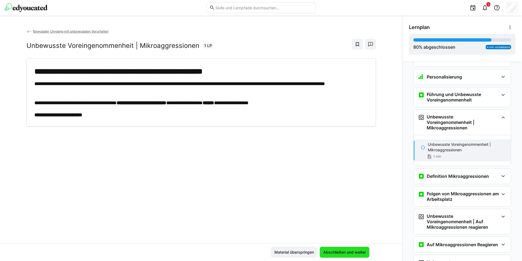
click at [353, 256] on span "Abschließen und weiter" at bounding box center [345, 251] width 50 height 11
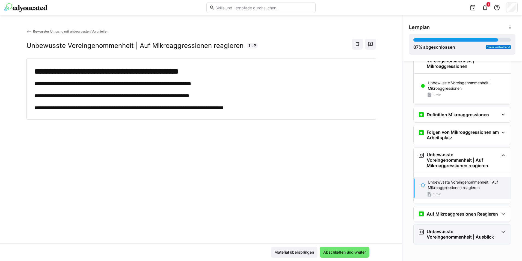
scroll to position [370, 0]
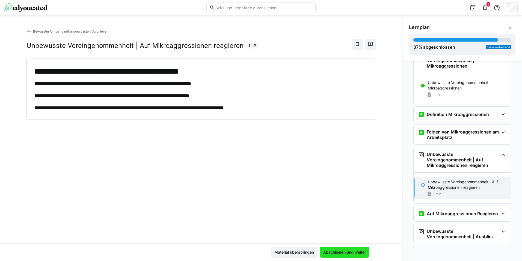
click at [328, 254] on span "Abschließen und weiter" at bounding box center [345, 251] width 44 height 5
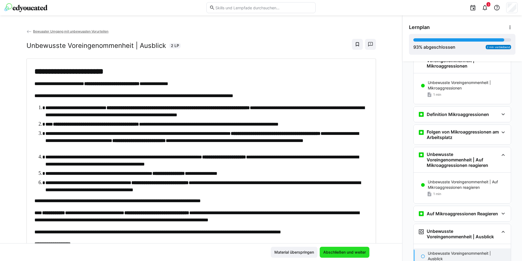
click at [328, 254] on span "Abschließen und weiter" at bounding box center [345, 251] width 44 height 5
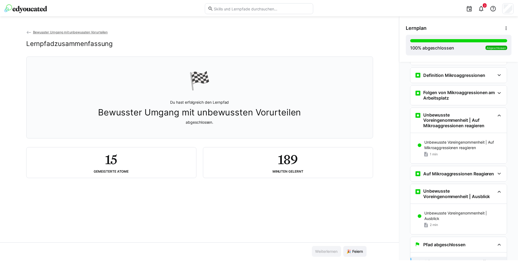
scroll to position [438, 0]
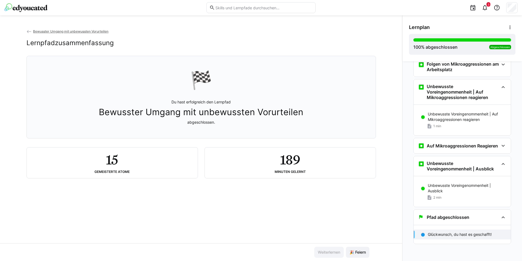
click at [357, 258] on div "Weiterlernen 🎉 Feiern" at bounding box center [201, 252] width 402 height 18
click at [357, 255] on span "🎉 Feiern" at bounding box center [357, 251] width 23 height 11
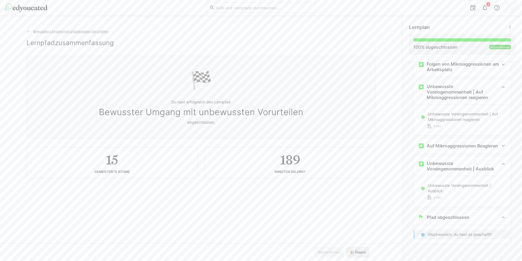
click at [357, 255] on span "🎉 Feiern" at bounding box center [357, 251] width 23 height 11
click at [26, 31] on eds-icon at bounding box center [28, 31] width 5 height 5
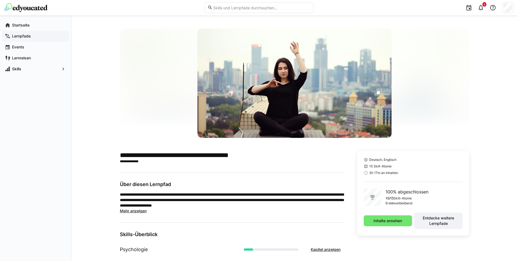
click at [0, 0] on app-navigation-label "Lernpfade" at bounding box center [0, 0] width 0 height 0
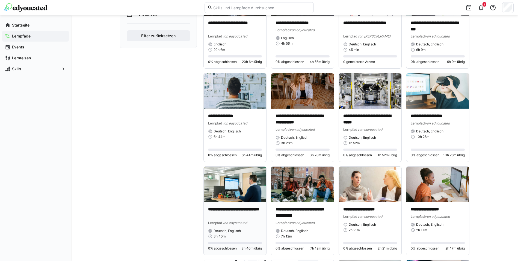
scroll to position [273, 0]
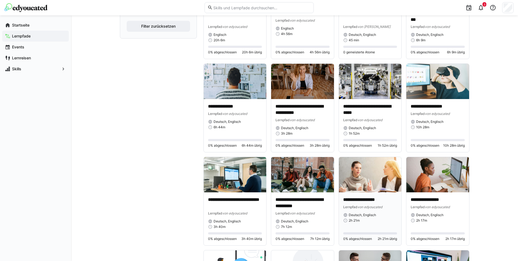
click at [357, 175] on img at bounding box center [370, 174] width 63 height 35
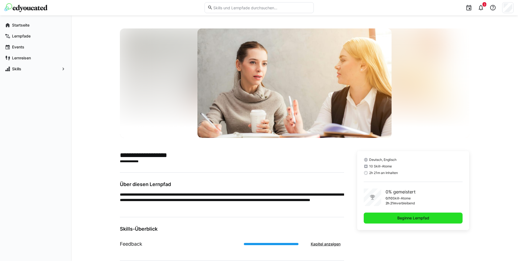
click at [389, 220] on span "Beginne Lernpfad" at bounding box center [413, 217] width 99 height 11
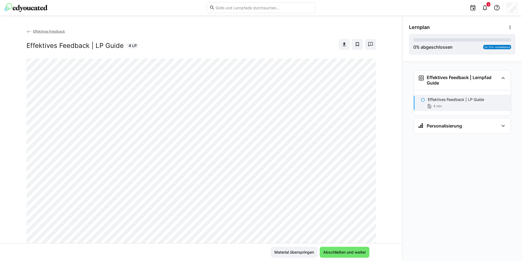
click at [357, 246] on div "Material überspringen Abschließen und weiter" at bounding box center [201, 252] width 402 height 18
click at [356, 250] on span "Abschließen und weiter" at bounding box center [345, 251] width 44 height 5
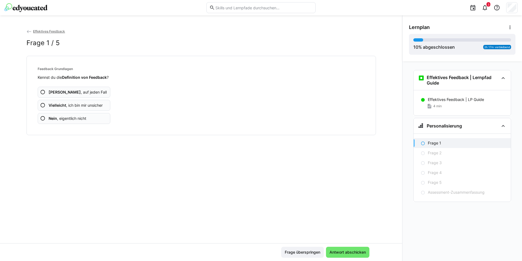
click at [61, 97] on app-assessment-question-radio "Ja , auf jeden Fall" at bounding box center [74, 92] width 73 height 11
click at [63, 95] on app-assessment-question-radio "Ja , auf jeden Fall" at bounding box center [74, 92] width 73 height 11
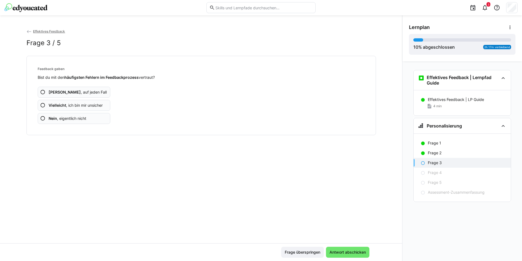
click at [63, 95] on app-assessment-question-radio "Ja , auf jeden Fall" at bounding box center [74, 92] width 73 height 11
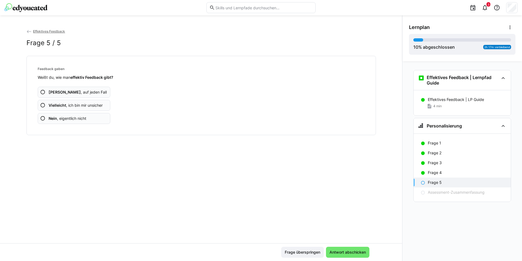
click at [63, 95] on app-assessment-question-radio "Ja , auf jeden Fall" at bounding box center [74, 92] width 73 height 11
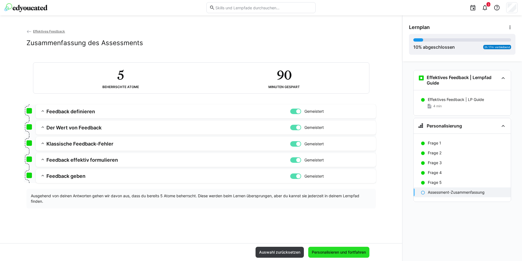
click at [311, 250] on span "Personalisieren und fortfahren" at bounding box center [339, 251] width 56 height 5
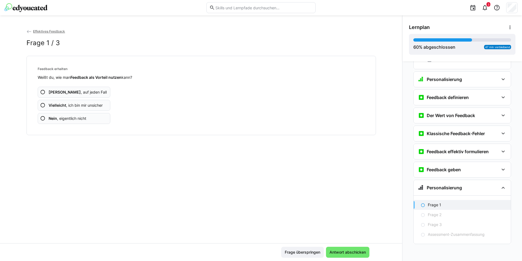
scroll to position [46, 0]
click at [47, 91] on app-assessment-question-radio "Ja , auf jeden Fall" at bounding box center [74, 92] width 73 height 11
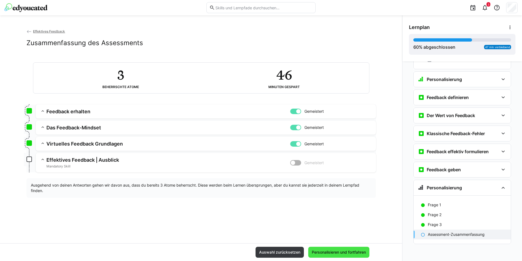
click at [332, 254] on span "Personalisieren und fortfahren" at bounding box center [339, 251] width 56 height 5
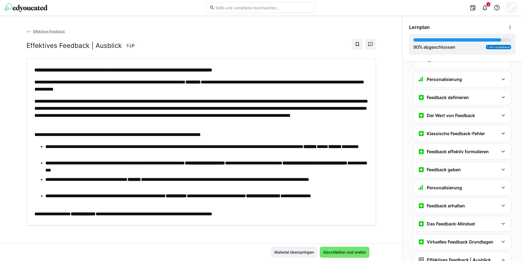
scroll to position [70, 0]
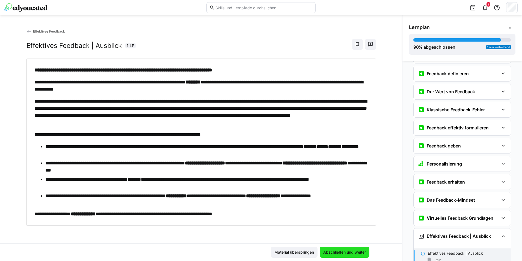
click at [332, 254] on span "Abschließen und weiter" at bounding box center [345, 251] width 44 height 5
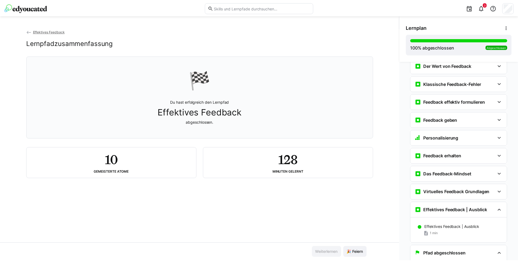
scroll to position [114, 0]
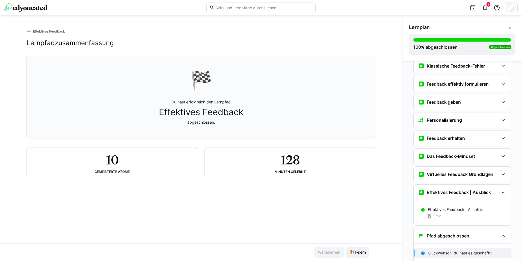
click at [28, 31] on eds-icon at bounding box center [28, 31] width 5 height 5
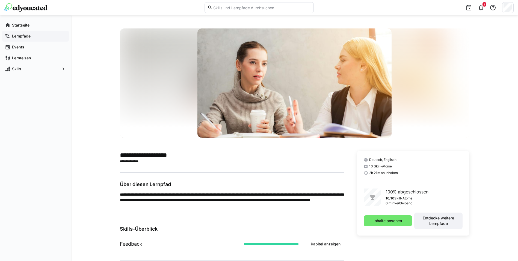
click at [0, 0] on app-navigation-label "Lernpfade" at bounding box center [0, 0] width 0 height 0
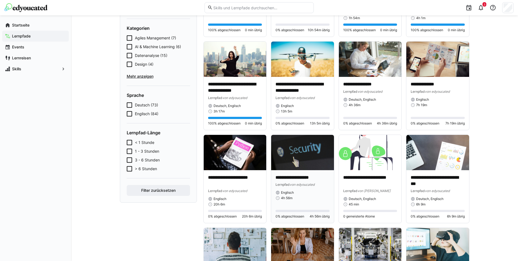
scroll to position [137, 0]
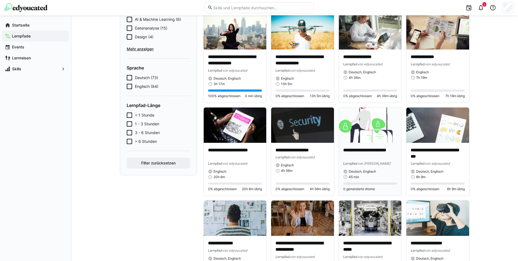
click at [357, 143] on div "**********" at bounding box center [370, 169] width 63 height 53
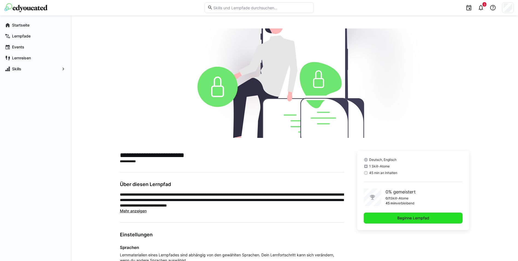
click at [384, 219] on span "Beginne Lernpfad" at bounding box center [413, 217] width 99 height 11
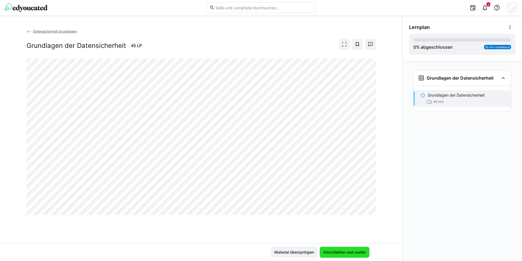
click at [329, 255] on span "Abschließen und weiter" at bounding box center [345, 251] width 50 height 11
click at [343, 252] on span "Abschließen und weiter" at bounding box center [345, 251] width 44 height 5
click at [349, 255] on span "Abschließen und weiter" at bounding box center [345, 251] width 50 height 11
click at [339, 254] on span "Abschließen und weiter" at bounding box center [345, 251] width 44 height 5
click at [335, 250] on span "Abschließen und weiter" at bounding box center [345, 251] width 44 height 5
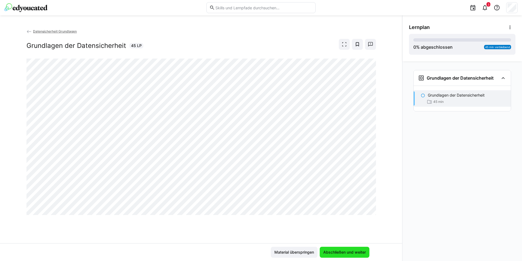
click at [341, 252] on span "Abschließen und weiter" at bounding box center [345, 251] width 44 height 5
click at [328, 249] on span "Abschließen und weiter" at bounding box center [345, 251] width 44 height 5
click at [333, 252] on span "Abschließen und weiter" at bounding box center [345, 251] width 44 height 5
click at [340, 254] on span "Abschließen und weiter" at bounding box center [345, 251] width 44 height 5
click at [337, 251] on span "Abschließen und weiter" at bounding box center [345, 251] width 44 height 5
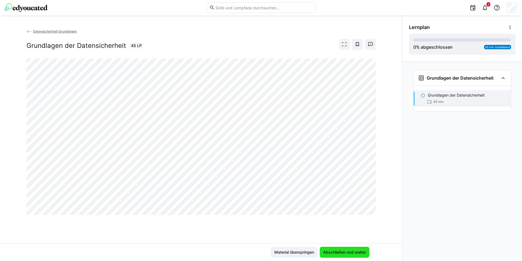
drag, startPoint x: 329, startPoint y: 248, endPoint x: 324, endPoint y: 248, distance: 4.9
click at [327, 249] on span "Abschließen und weiter" at bounding box center [345, 251] width 50 height 11
click at [340, 255] on span "Abschließen und weiter" at bounding box center [345, 251] width 50 height 11
click at [341, 254] on span "Abschließen und weiter" at bounding box center [345, 251] width 44 height 5
click at [308, 49] on div "Grundlagen der Datensicherheit 45 LP" at bounding box center [201, 44] width 350 height 11
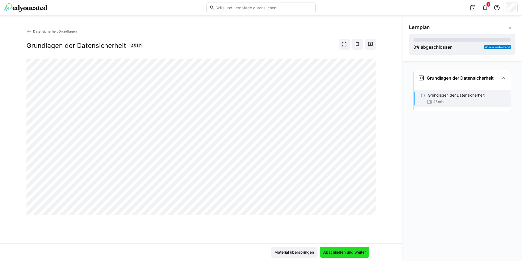
drag, startPoint x: 329, startPoint y: 254, endPoint x: 319, endPoint y: 237, distance: 19.6
click at [329, 254] on span "Abschließen und weiter" at bounding box center [345, 251] width 44 height 5
click at [346, 252] on span "Abschließen und weiter" at bounding box center [345, 251] width 44 height 5
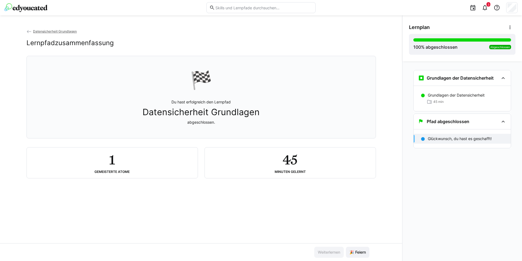
click at [431, 134] on div "Glückwunsch, du hast es geschafft!" at bounding box center [462, 138] width 97 height 19
click at [431, 136] on p "Glückwunsch, du hast es geschafft!" at bounding box center [460, 138] width 64 height 5
click at [435, 125] on div "Pfad abgeschlossen" at bounding box center [462, 121] width 97 height 15
click at [352, 254] on span "🎉 Feiern" at bounding box center [358, 251] width 18 height 5
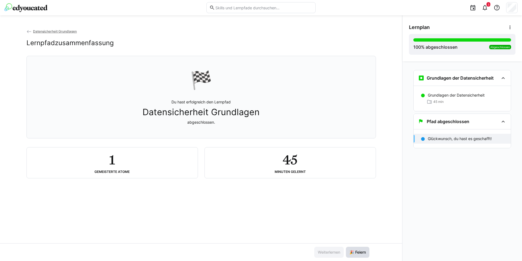
click at [352, 254] on span "🎉 Feiern" at bounding box center [358, 251] width 18 height 5
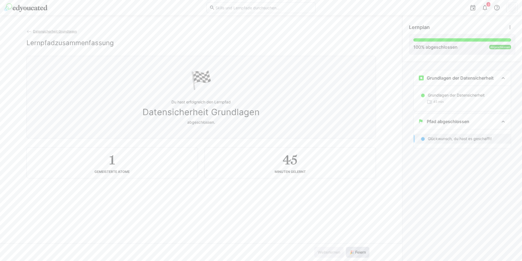
click at [352, 254] on span "🎉 Feiern" at bounding box center [358, 251] width 18 height 5
click at [31, 31] on eds-icon at bounding box center [28, 31] width 5 height 5
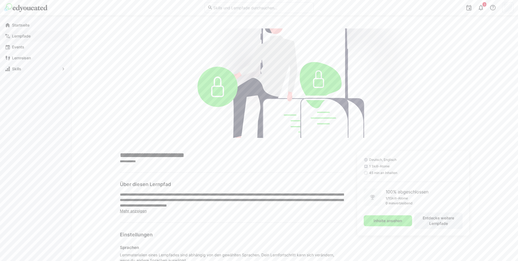
click at [11, 36] on div "Lernpfade" at bounding box center [35, 36] width 67 height 11
